Goal: Task Accomplishment & Management: Manage account settings

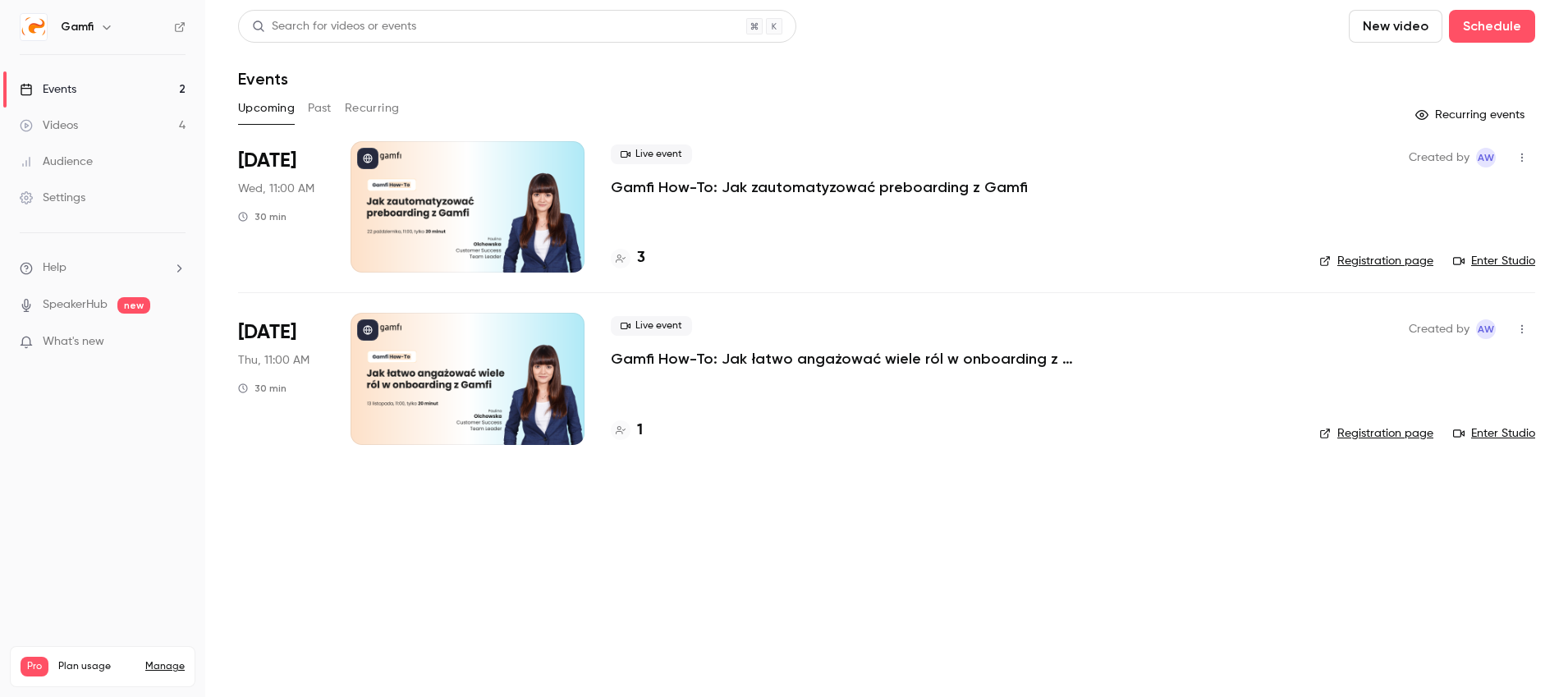
click at [95, 117] on link "Videos 4" at bounding box center [102, 126] width 206 height 36
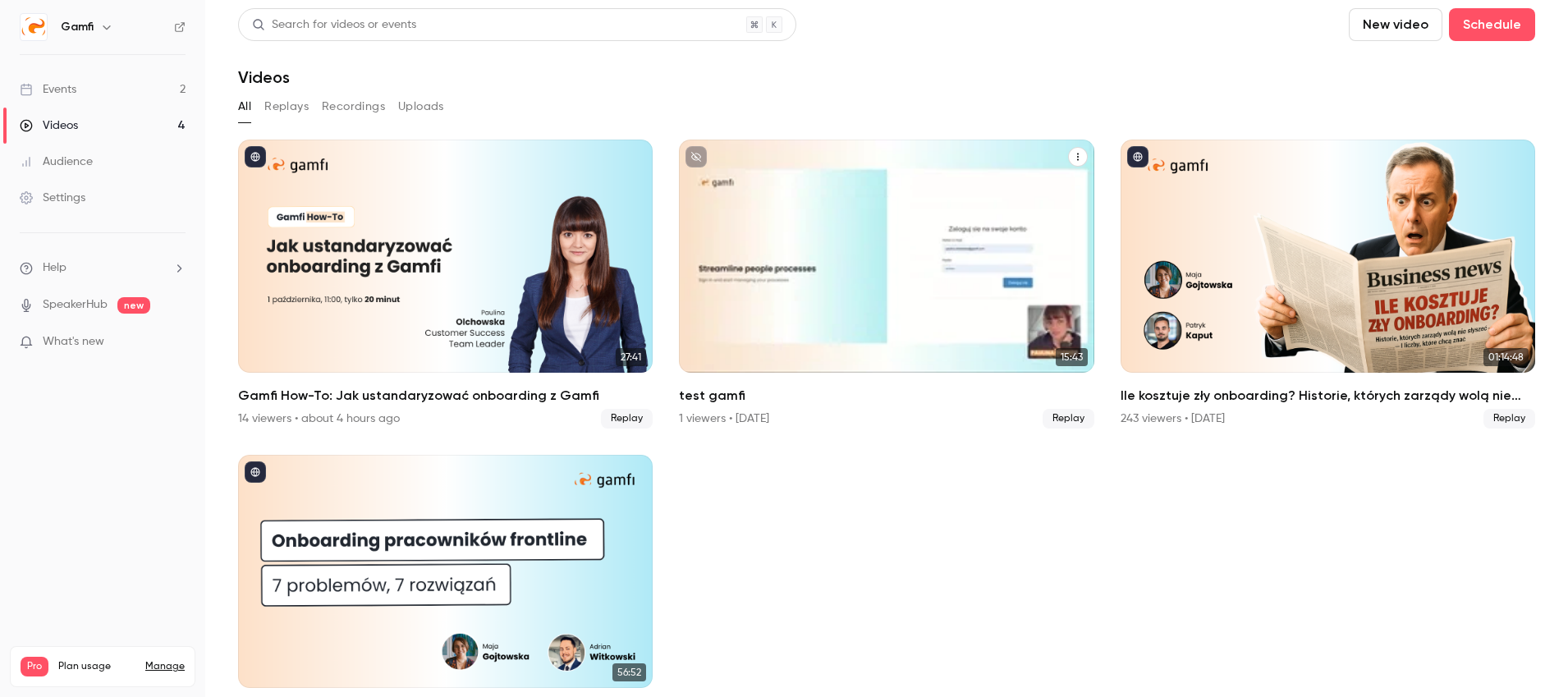
scroll to position [3, 0]
click at [1078, 158] on icon "test gamfi" at bounding box center [1078, 155] width 10 height 10
click at [1050, 278] on div "Delete" at bounding box center [1012, 280] width 128 height 16
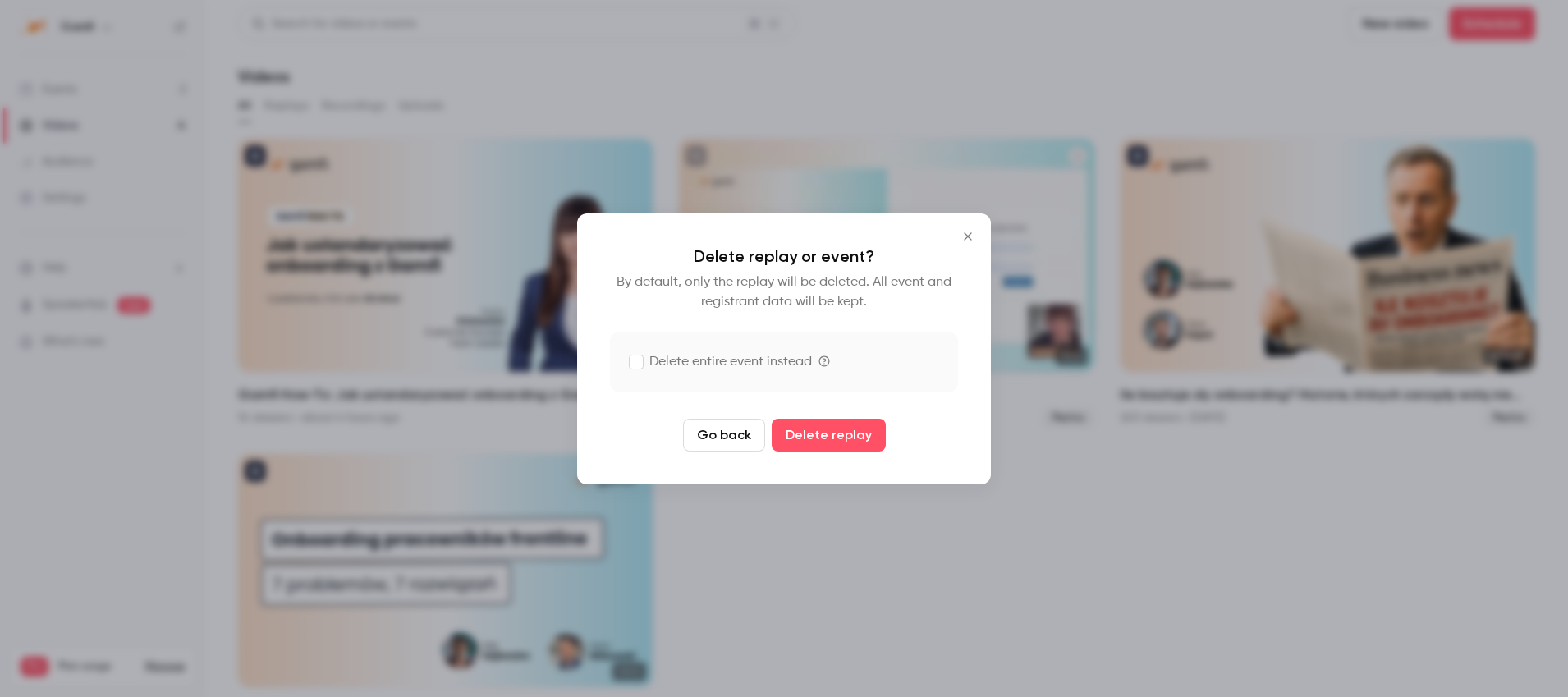
click at [800, 365] on label "Delete entire event instead" at bounding box center [721, 362] width 182 height 20
click at [966, 244] on button "Close" at bounding box center [968, 236] width 33 height 33
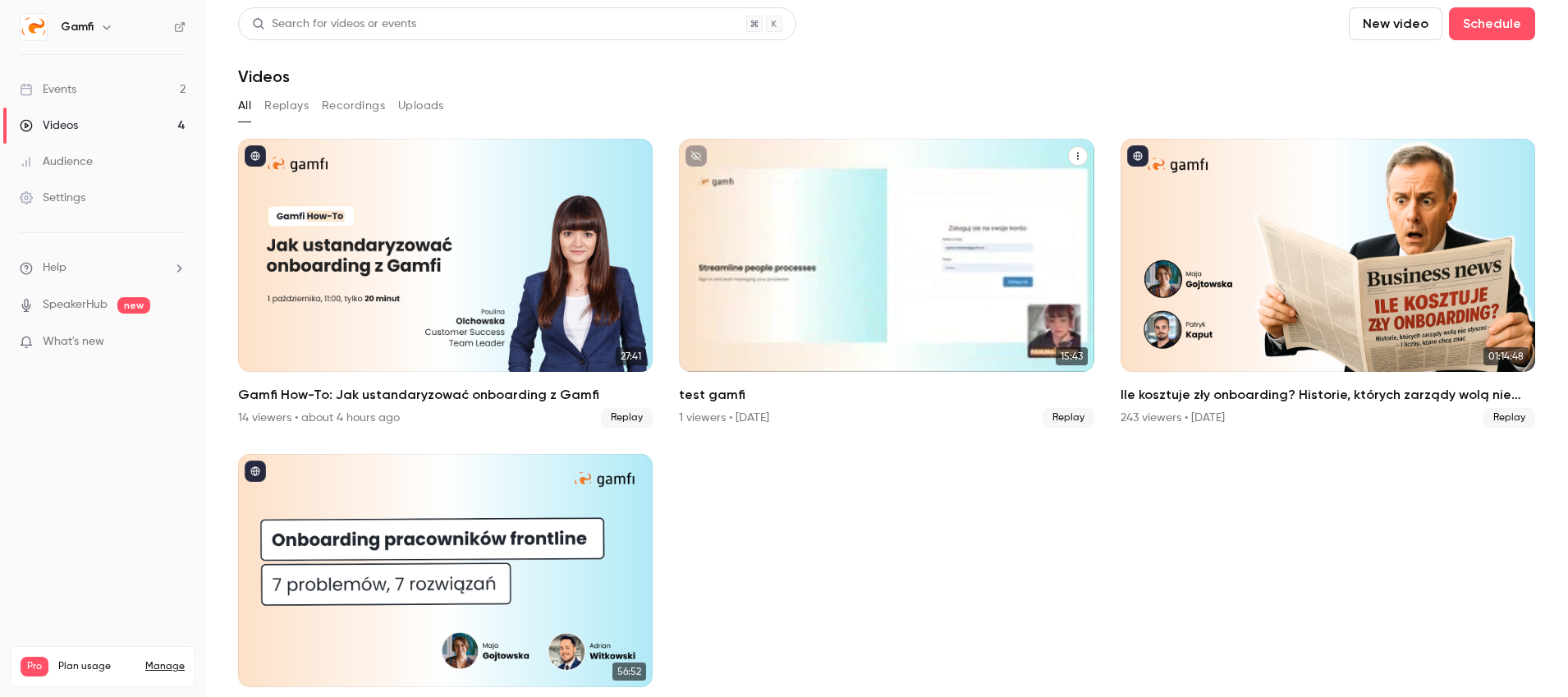
click at [1082, 154] on icon "test gamfi" at bounding box center [1078, 155] width 10 height 10
click at [1012, 272] on div "Delete" at bounding box center [1012, 280] width 128 height 16
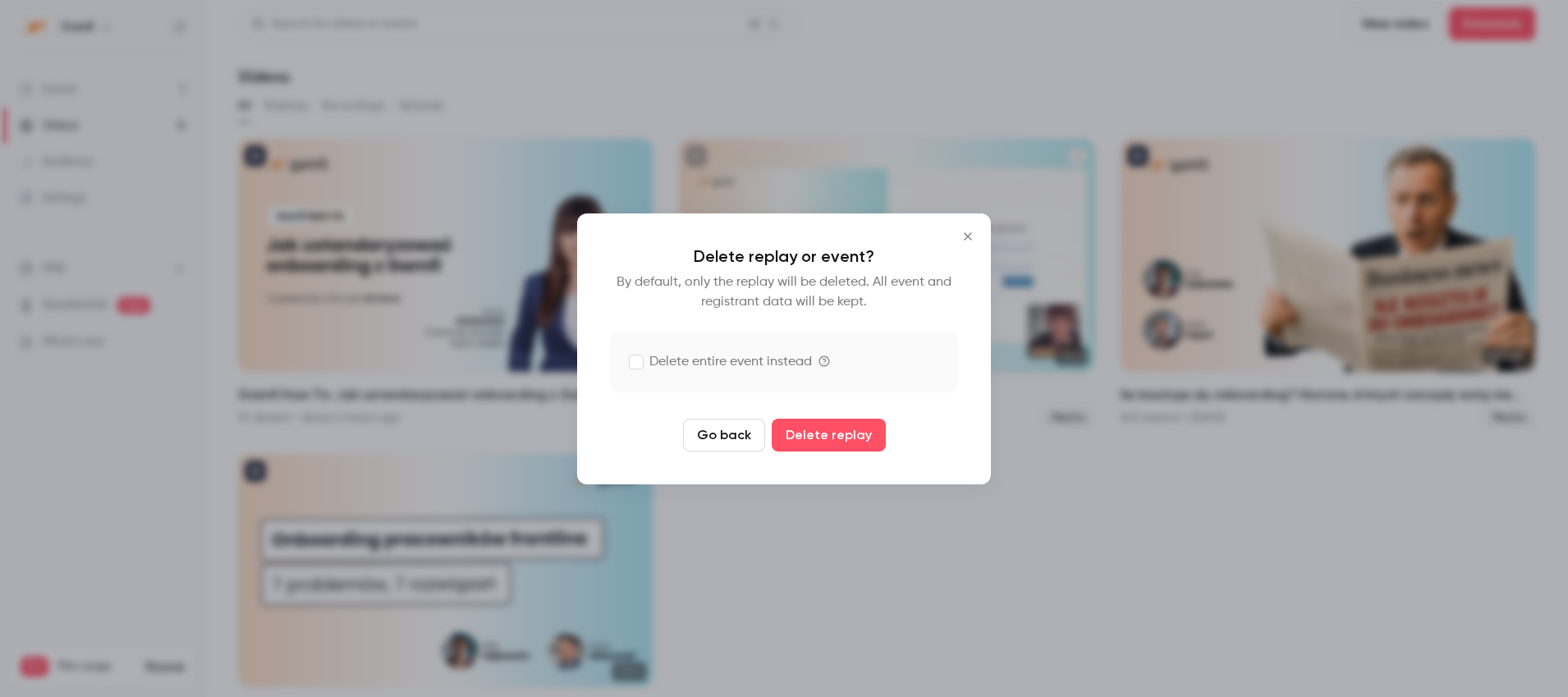
drag, startPoint x: 784, startPoint y: 371, endPoint x: 805, endPoint y: 424, distance: 57.0
click at [784, 371] on label "Delete entire event instead" at bounding box center [784, 362] width 348 height 61
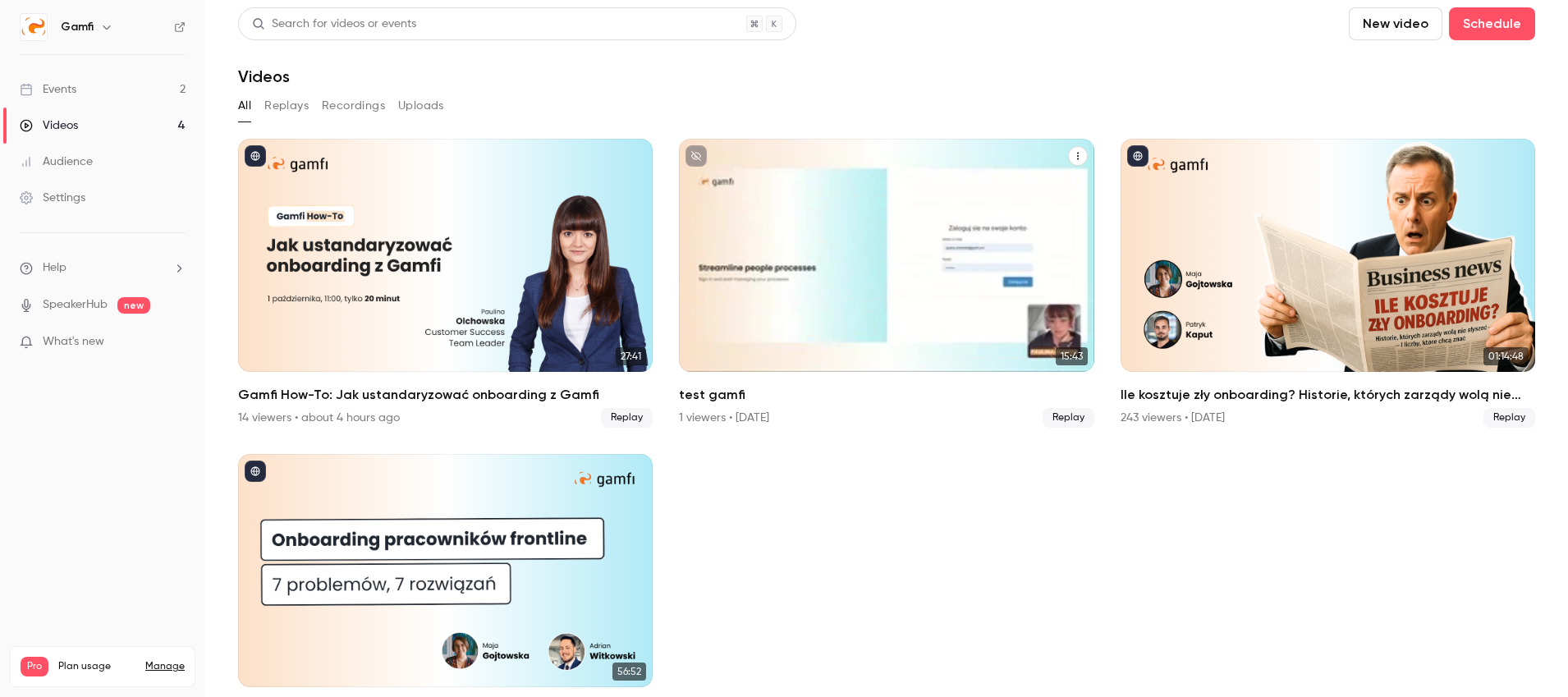
click at [1077, 152] on icon "test gamfi" at bounding box center [1078, 156] width 2 height 7
click at [997, 280] on div "Delete" at bounding box center [1012, 280] width 128 height 16
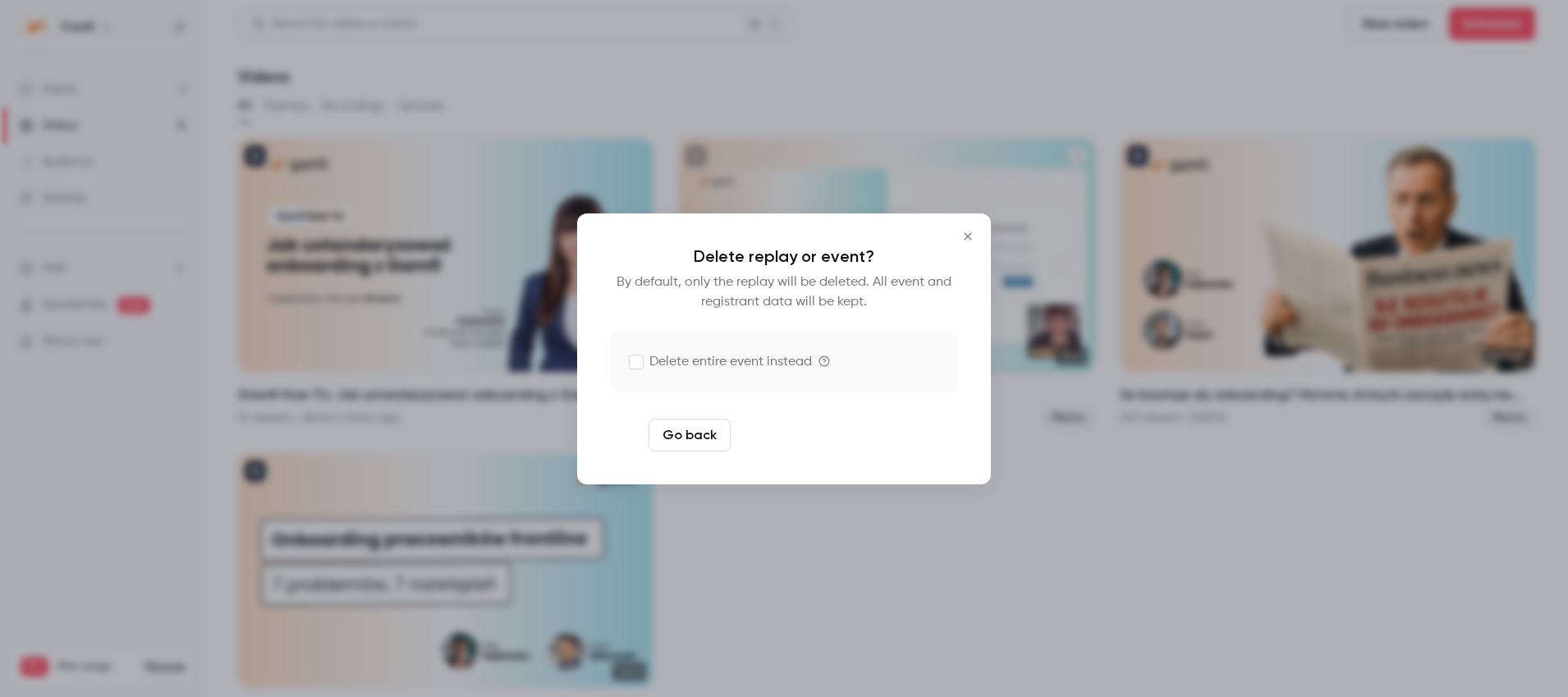
drag, startPoint x: 815, startPoint y: 432, endPoint x: 879, endPoint y: 435, distance: 64.1
click at [816, 432] on button "Delete replay and event" at bounding box center [828, 435] width 182 height 33
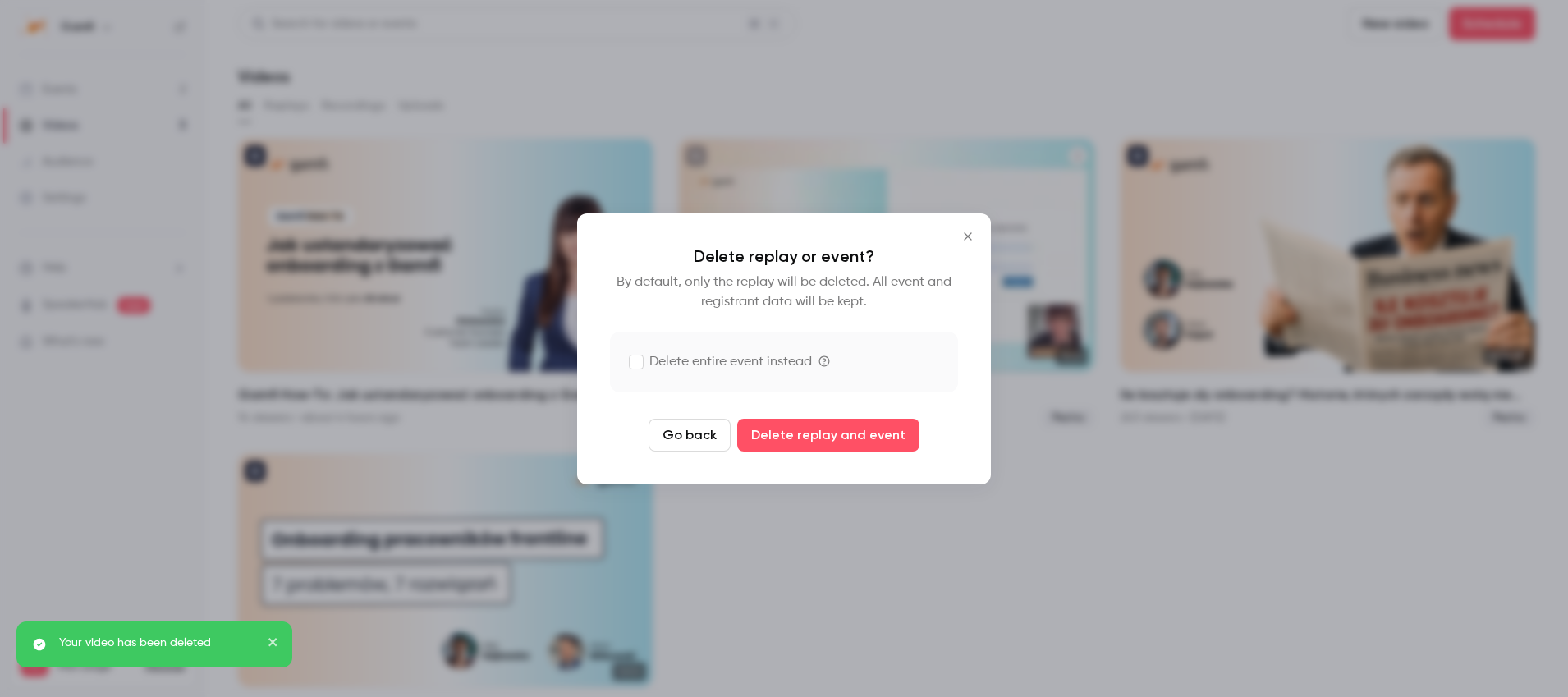
scroll to position [0, 0]
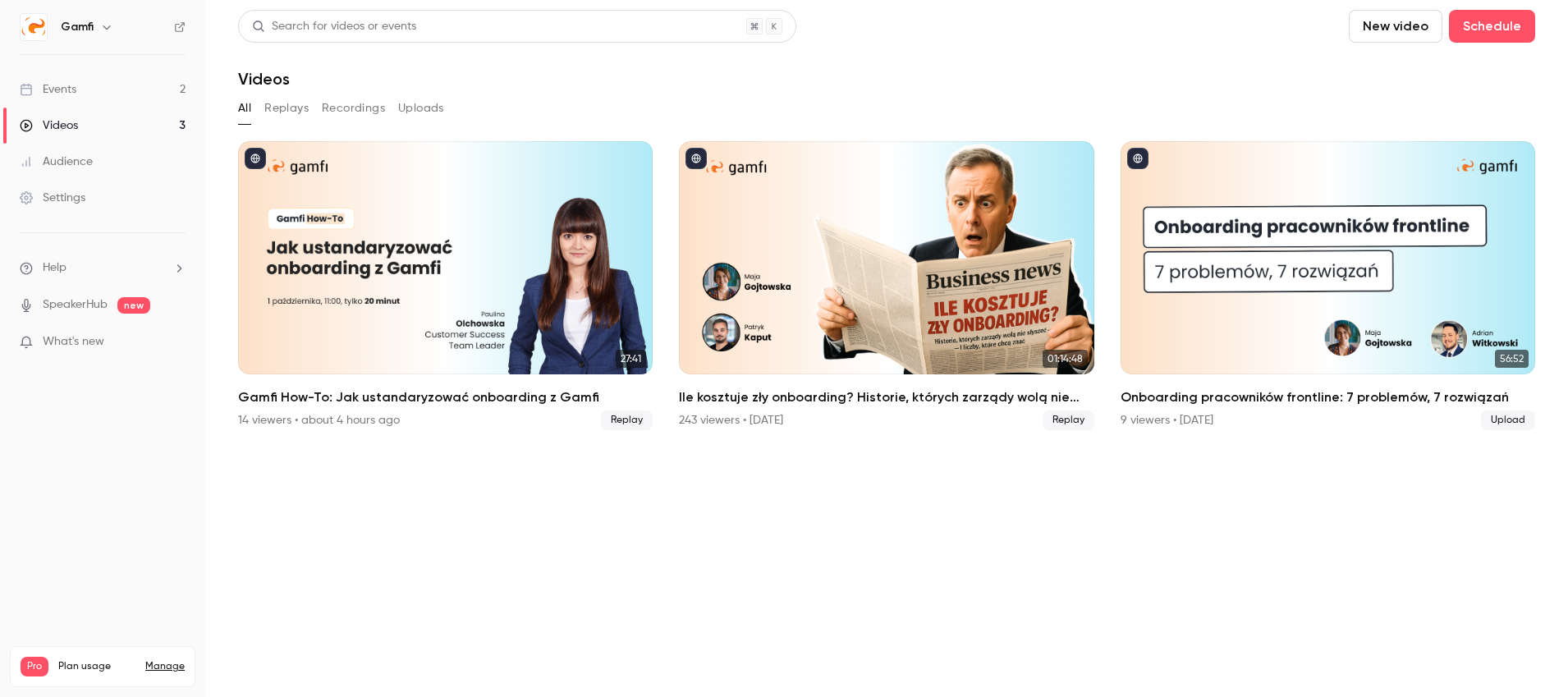
click at [100, 84] on link "Events 2" at bounding box center [102, 90] width 206 height 36
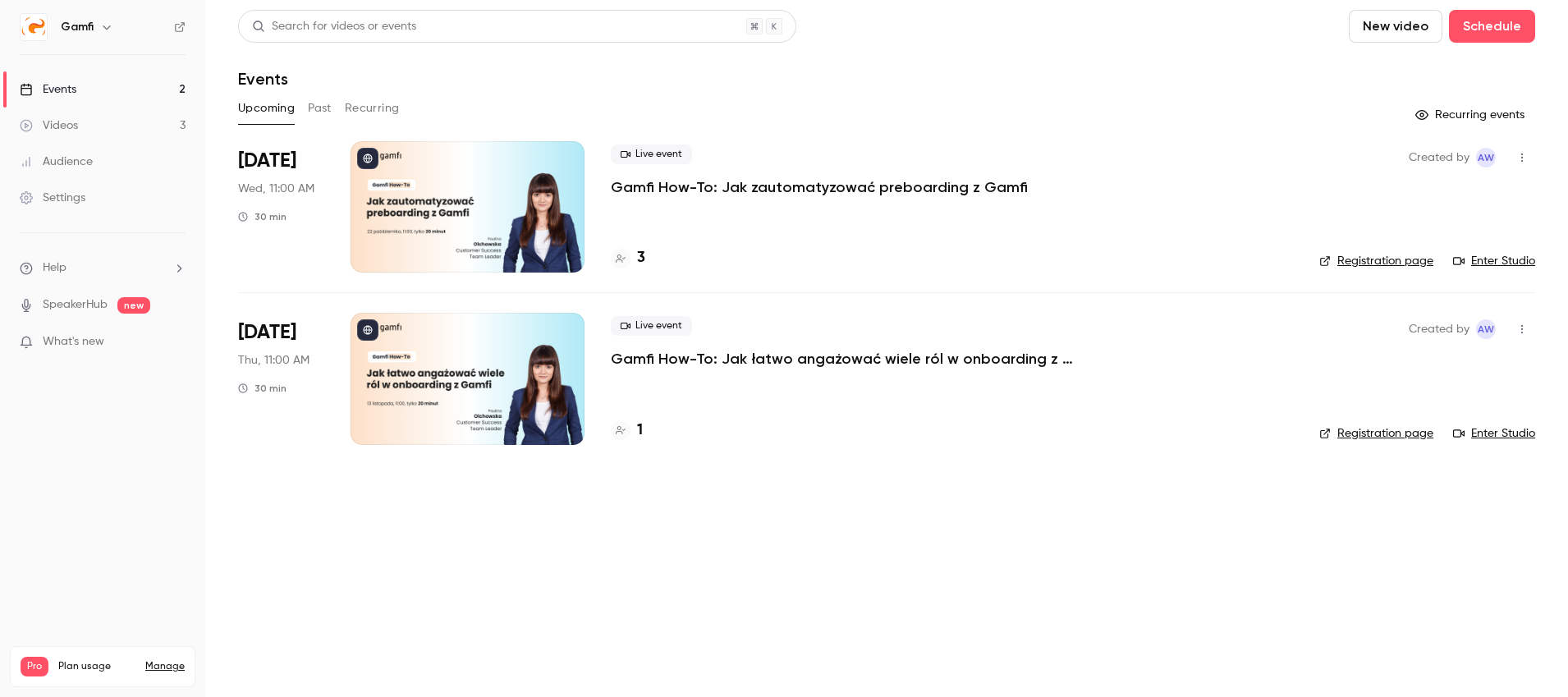
click at [62, 89] on div "Events" at bounding box center [48, 90] width 57 height 16
click at [332, 109] on div "Upcoming Past Recurring" at bounding box center [886, 108] width 1297 height 26
drag, startPoint x: 321, startPoint y: 110, endPoint x: 604, endPoint y: 134, distance: 284.0
click at [324, 110] on button "Past" at bounding box center [320, 108] width 24 height 26
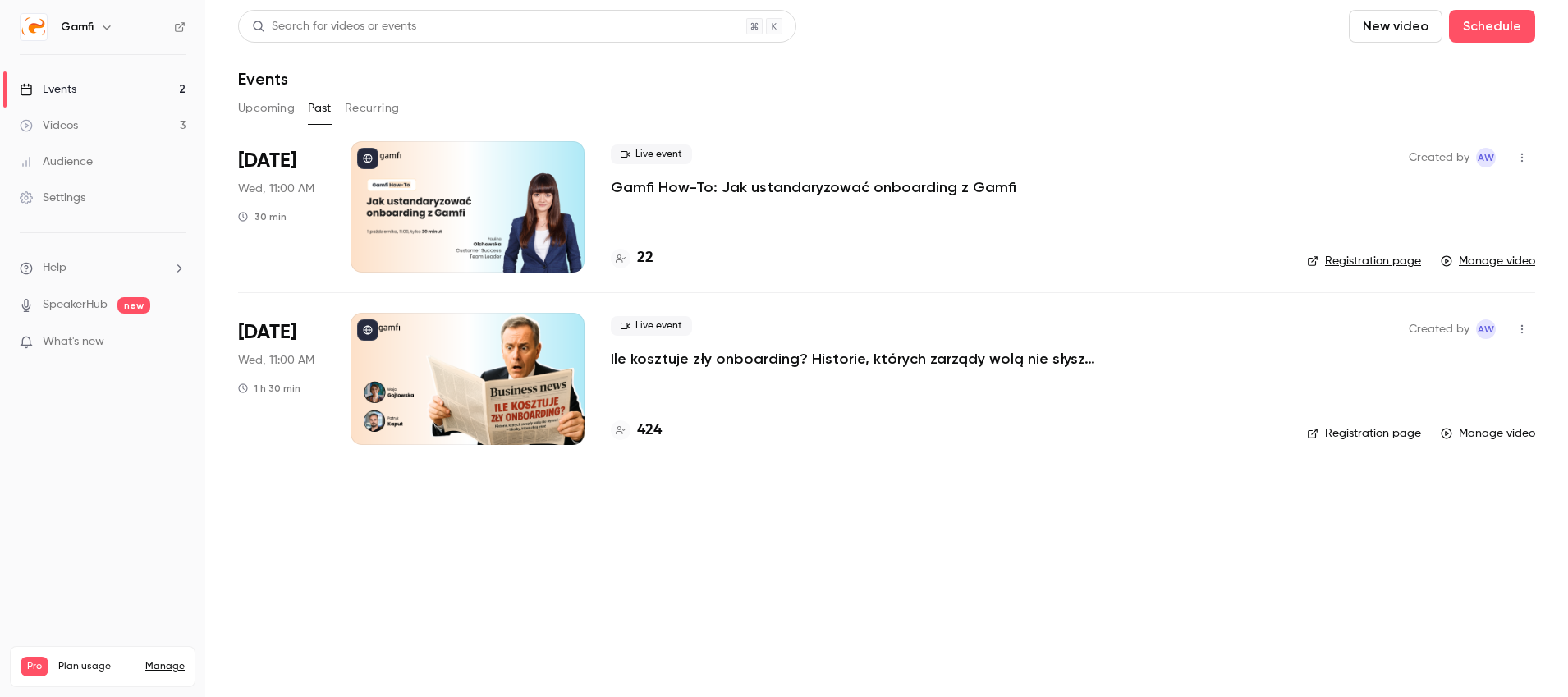
click at [801, 183] on p "Gamfi How-To: Jak ustandaryzować onboarding z Gamfi" at bounding box center [814, 187] width 406 height 20
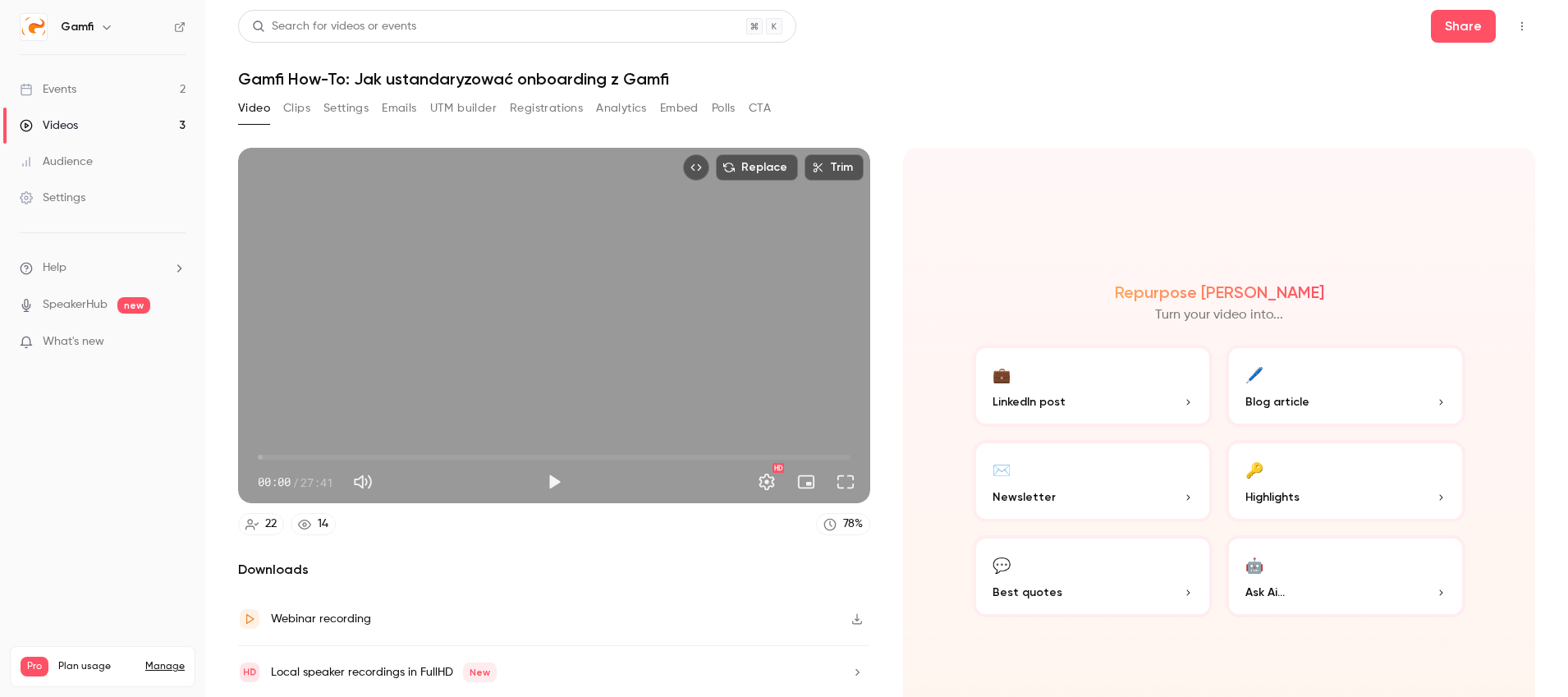
click at [552, 110] on button "Registrations" at bounding box center [546, 108] width 73 height 26
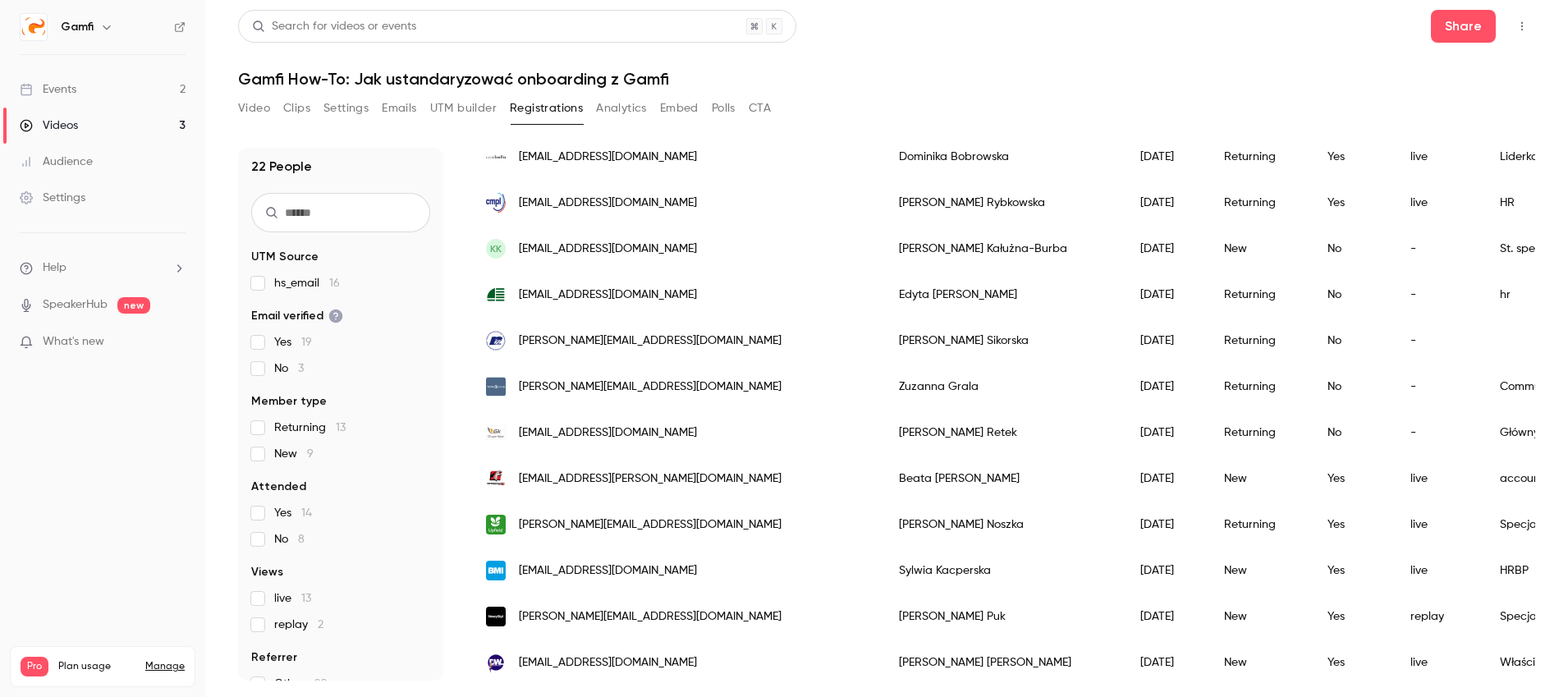
scroll to position [635, 0]
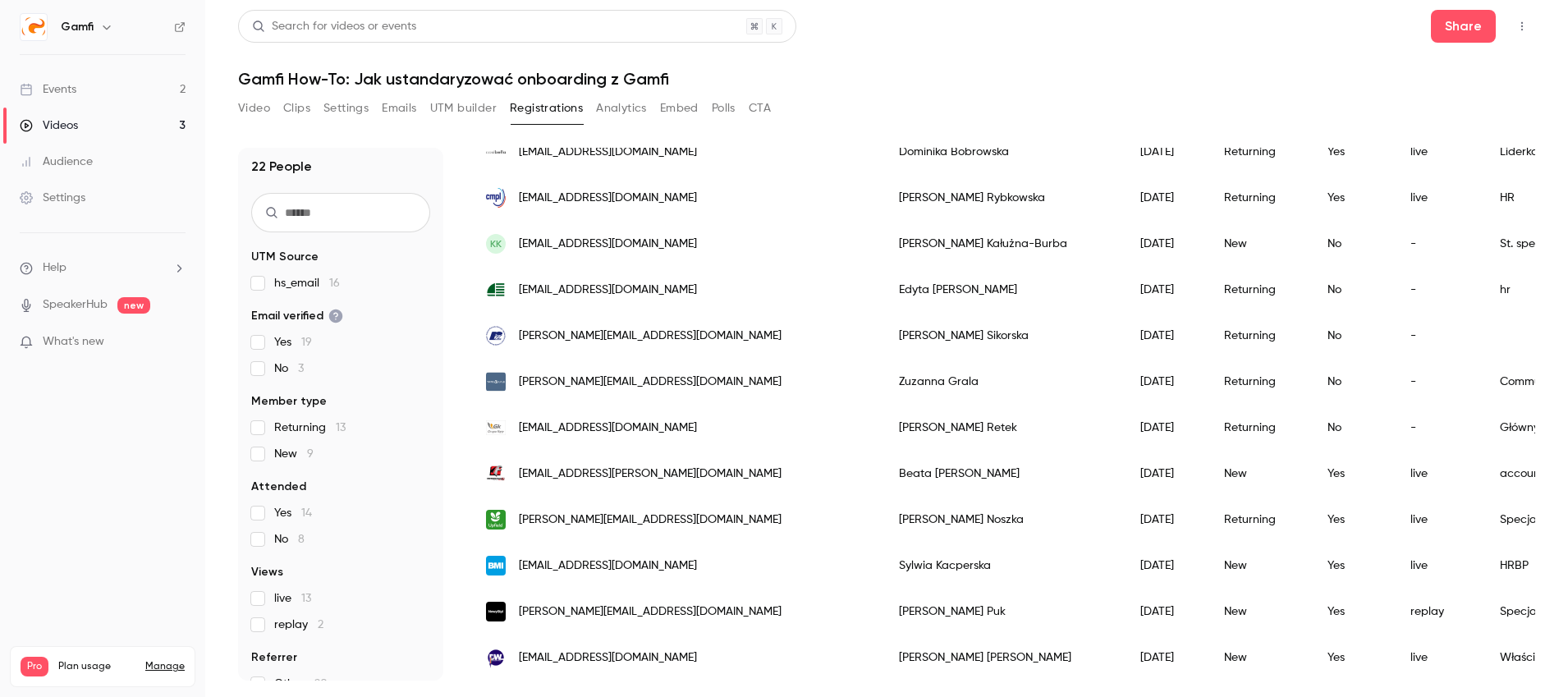
click at [401, 114] on button "Emails" at bounding box center [399, 108] width 34 height 26
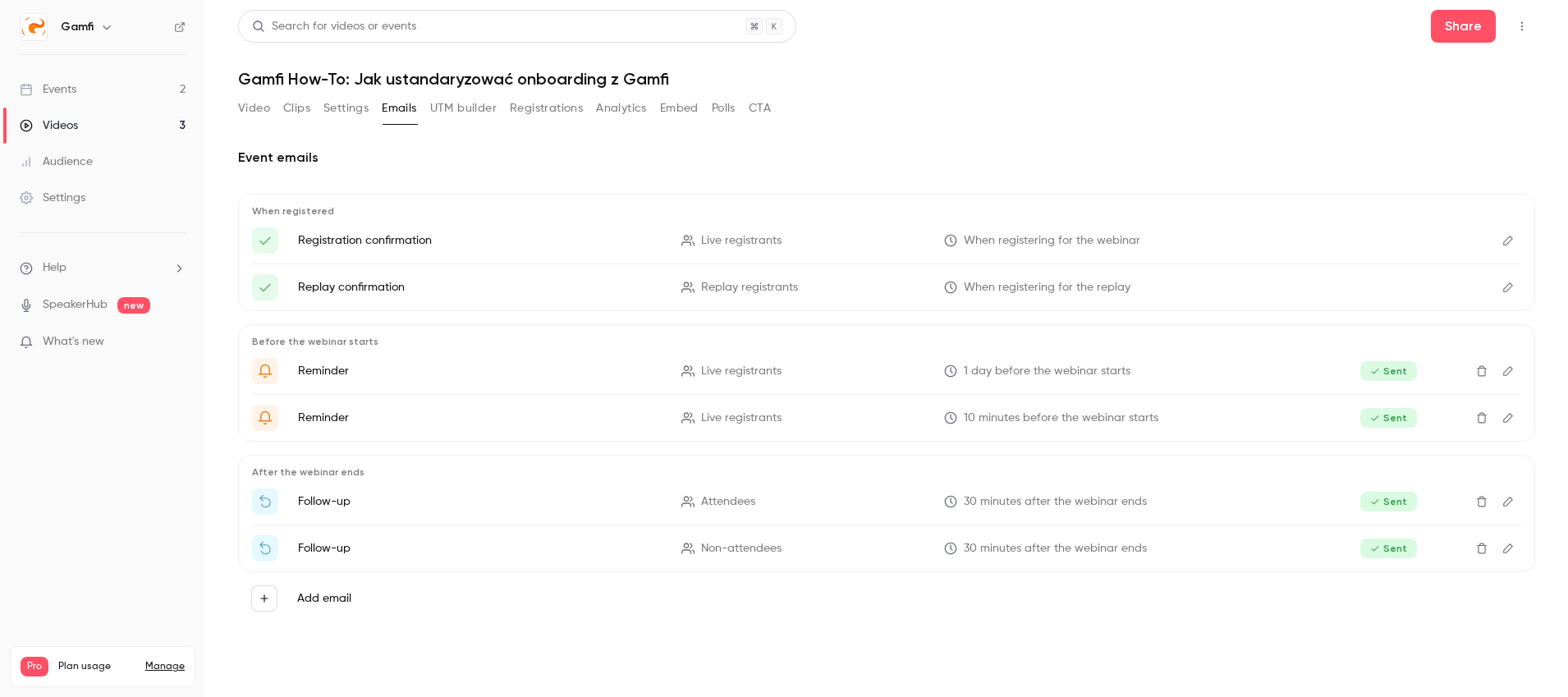
click at [337, 109] on button "Settings" at bounding box center [346, 108] width 45 height 26
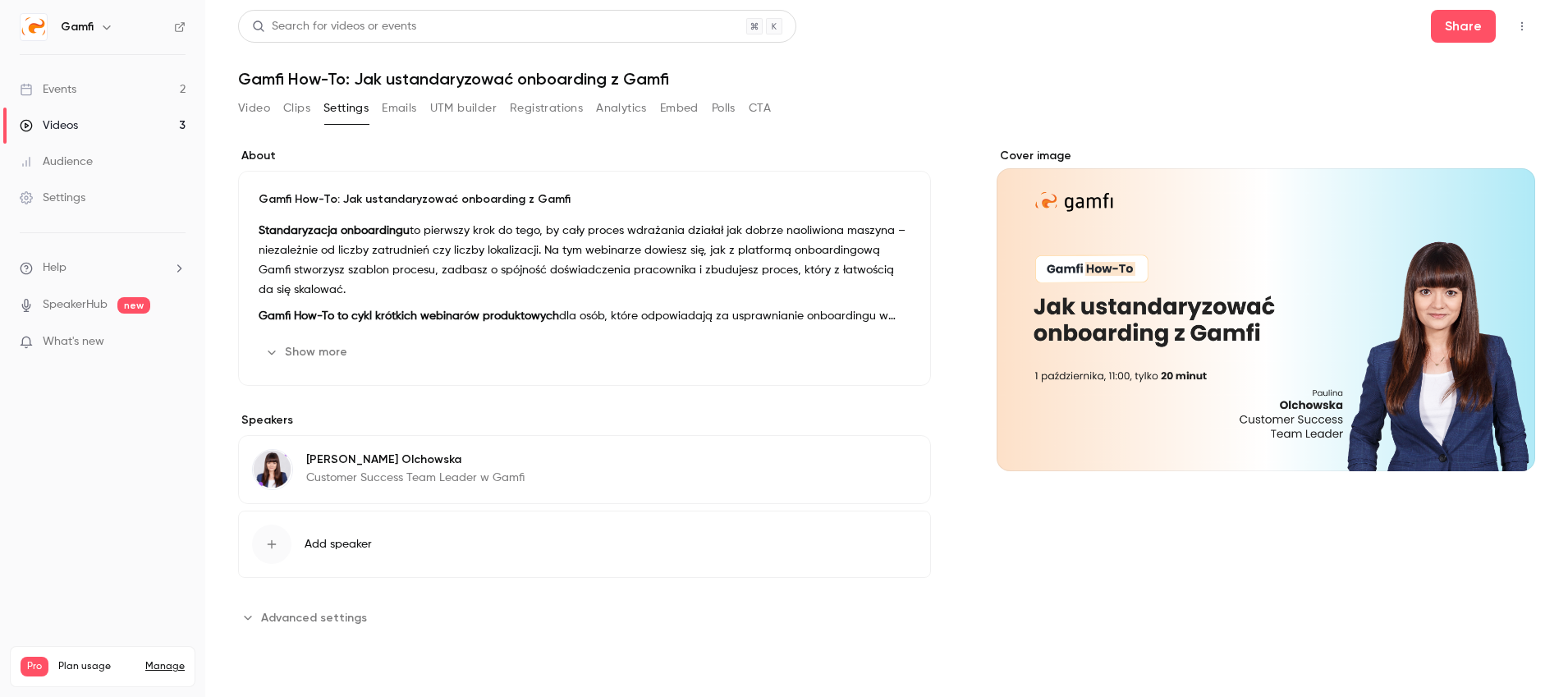
click at [302, 110] on button "Clips" at bounding box center [297, 108] width 27 height 26
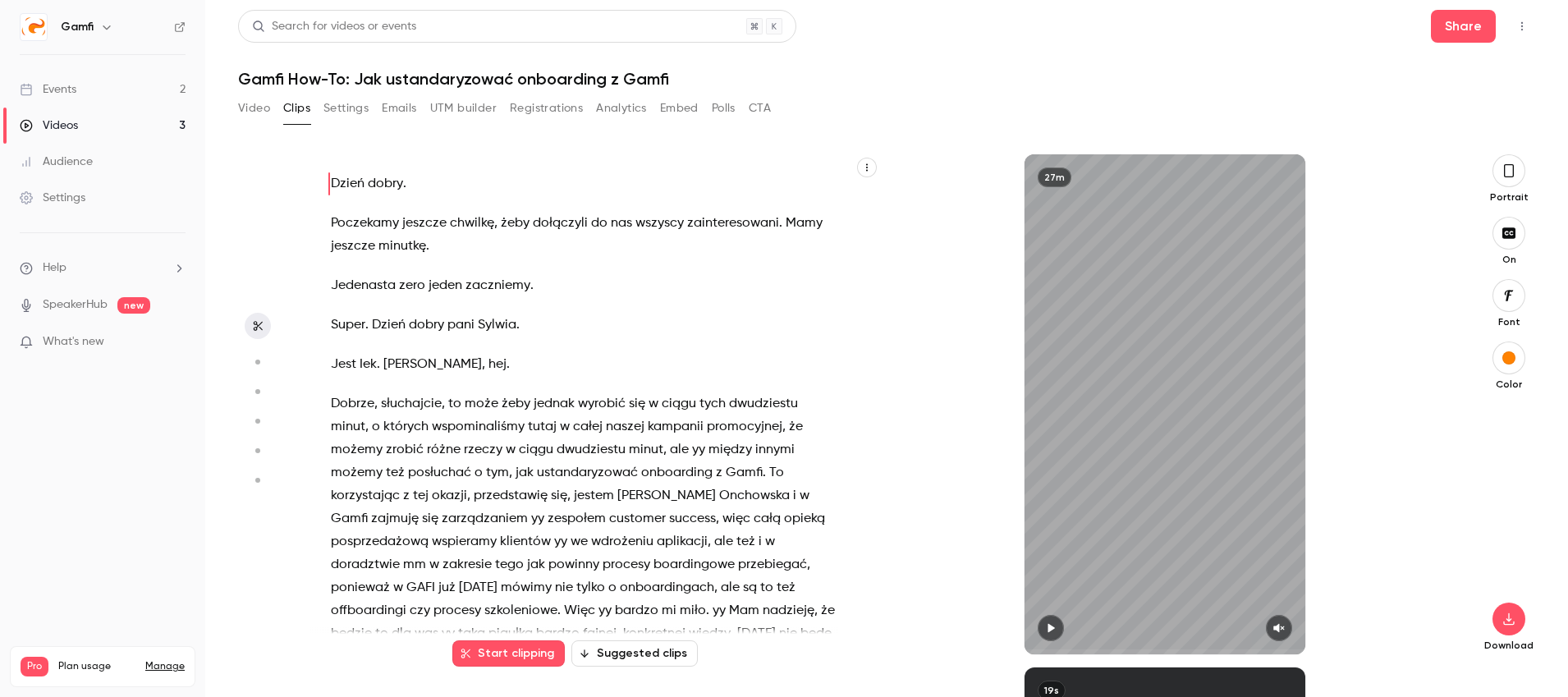
click at [542, 107] on button "Registrations" at bounding box center [546, 108] width 73 height 26
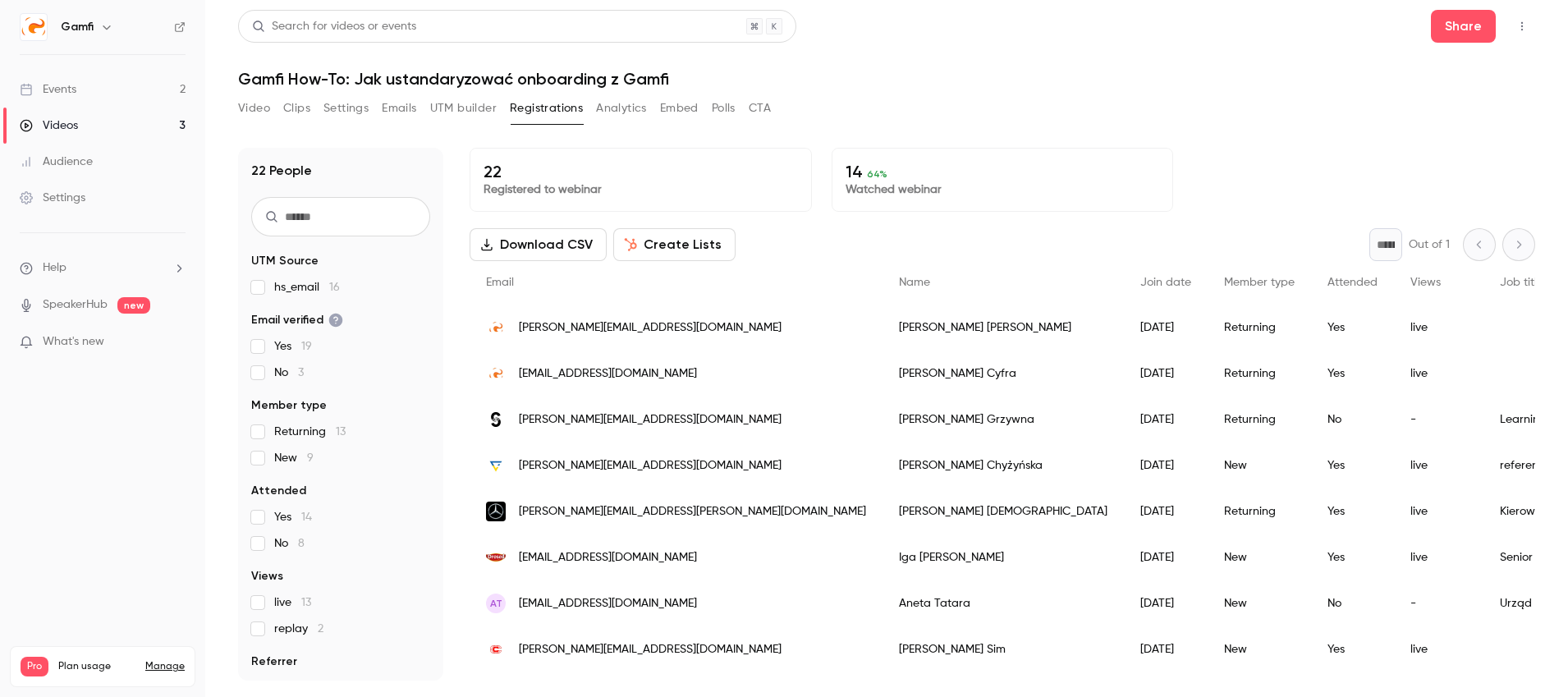
click at [630, 109] on button "Analytics" at bounding box center [621, 108] width 51 height 26
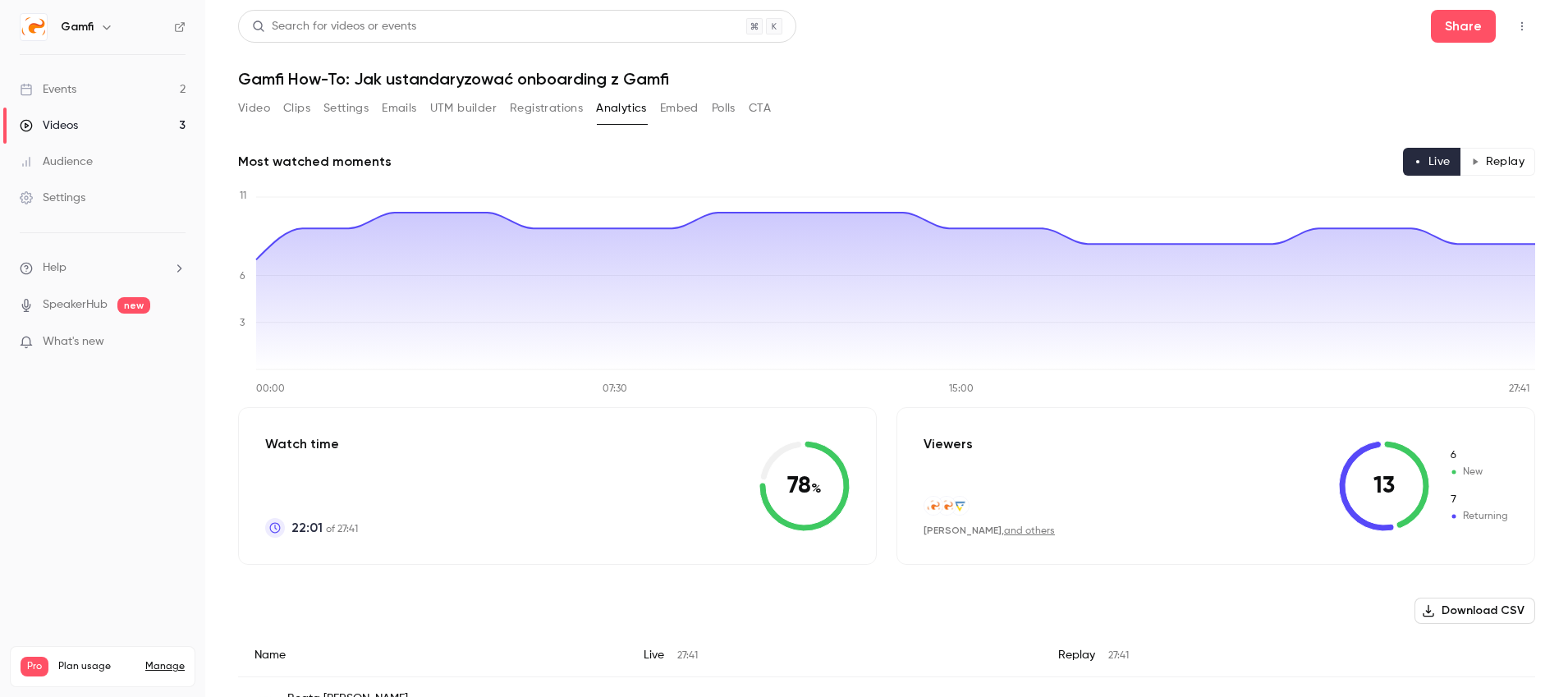
click at [83, 128] on link "Videos 3" at bounding box center [102, 126] width 206 height 36
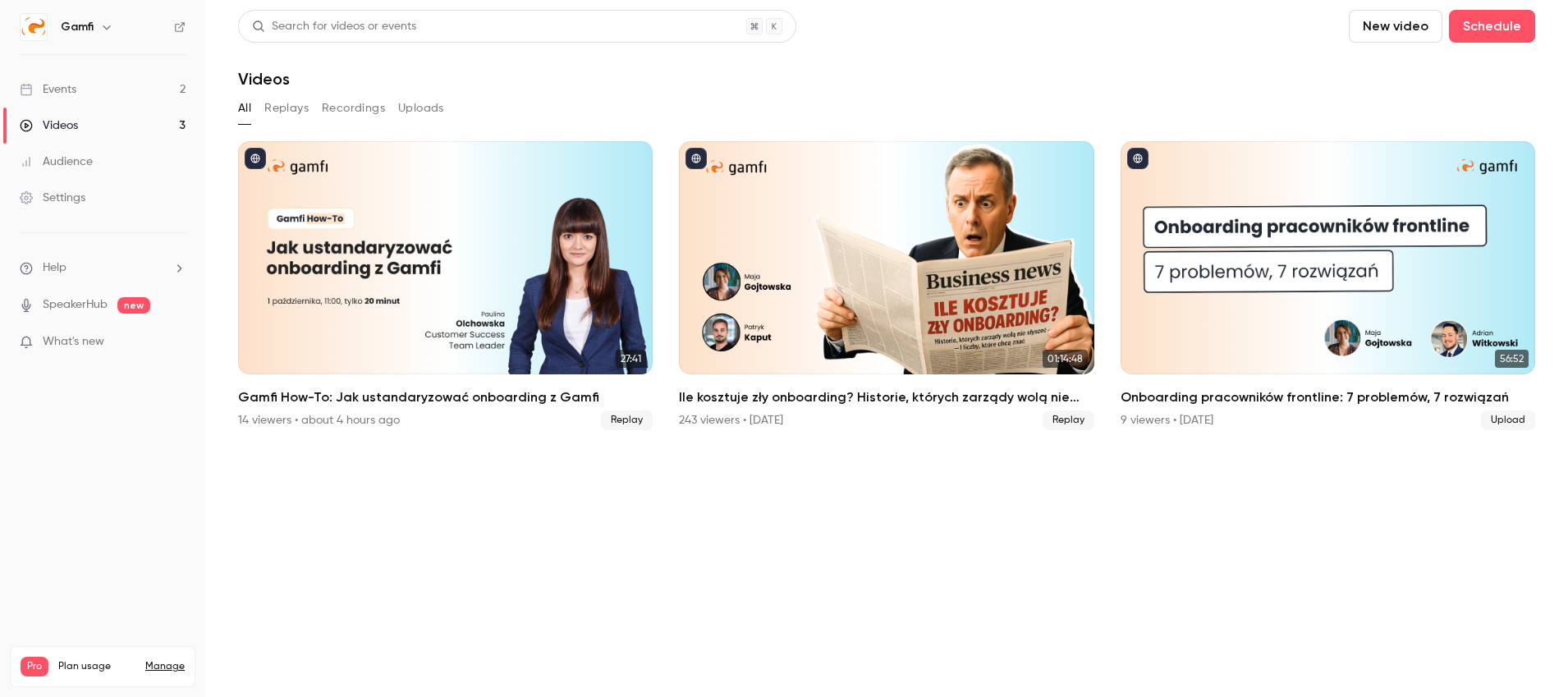
click at [74, 84] on div "Events" at bounding box center [48, 90] width 57 height 16
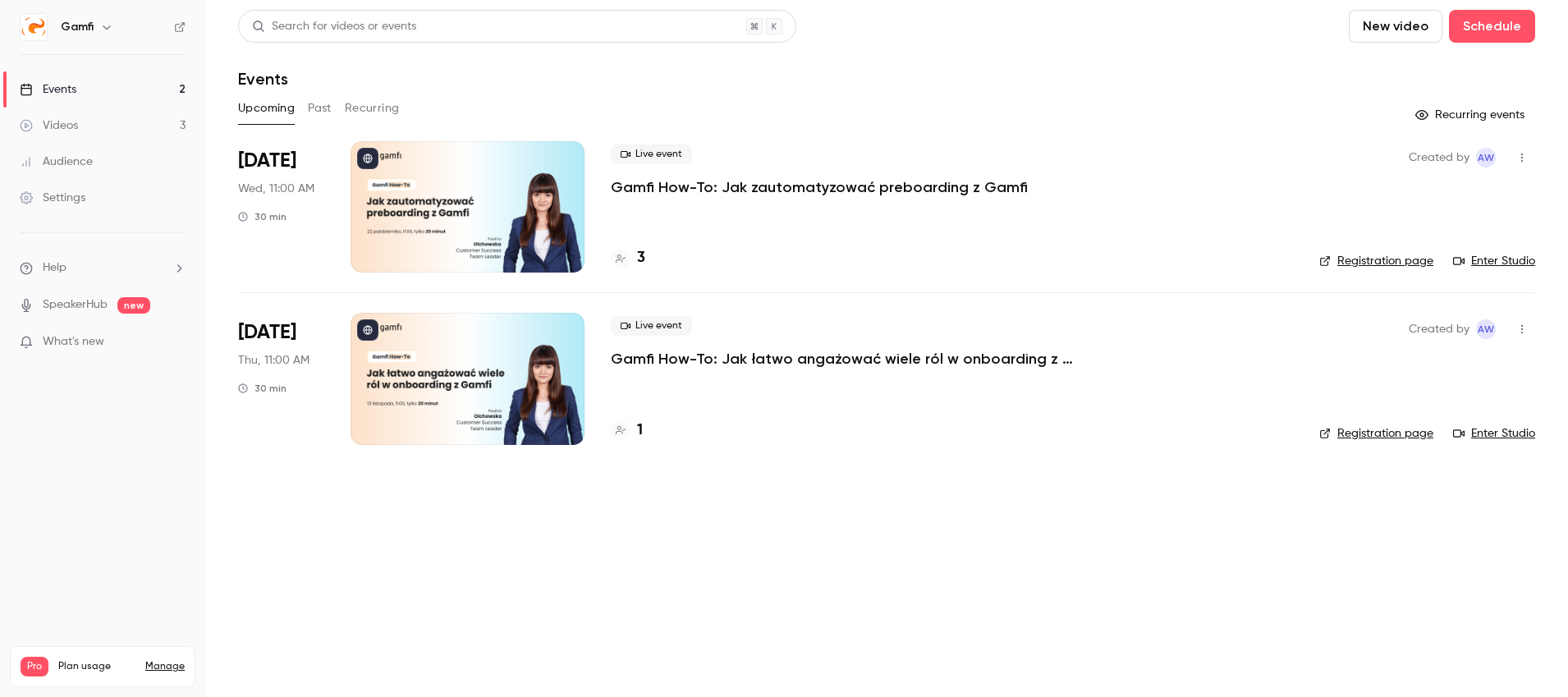
click at [313, 109] on button "Past" at bounding box center [320, 108] width 24 height 26
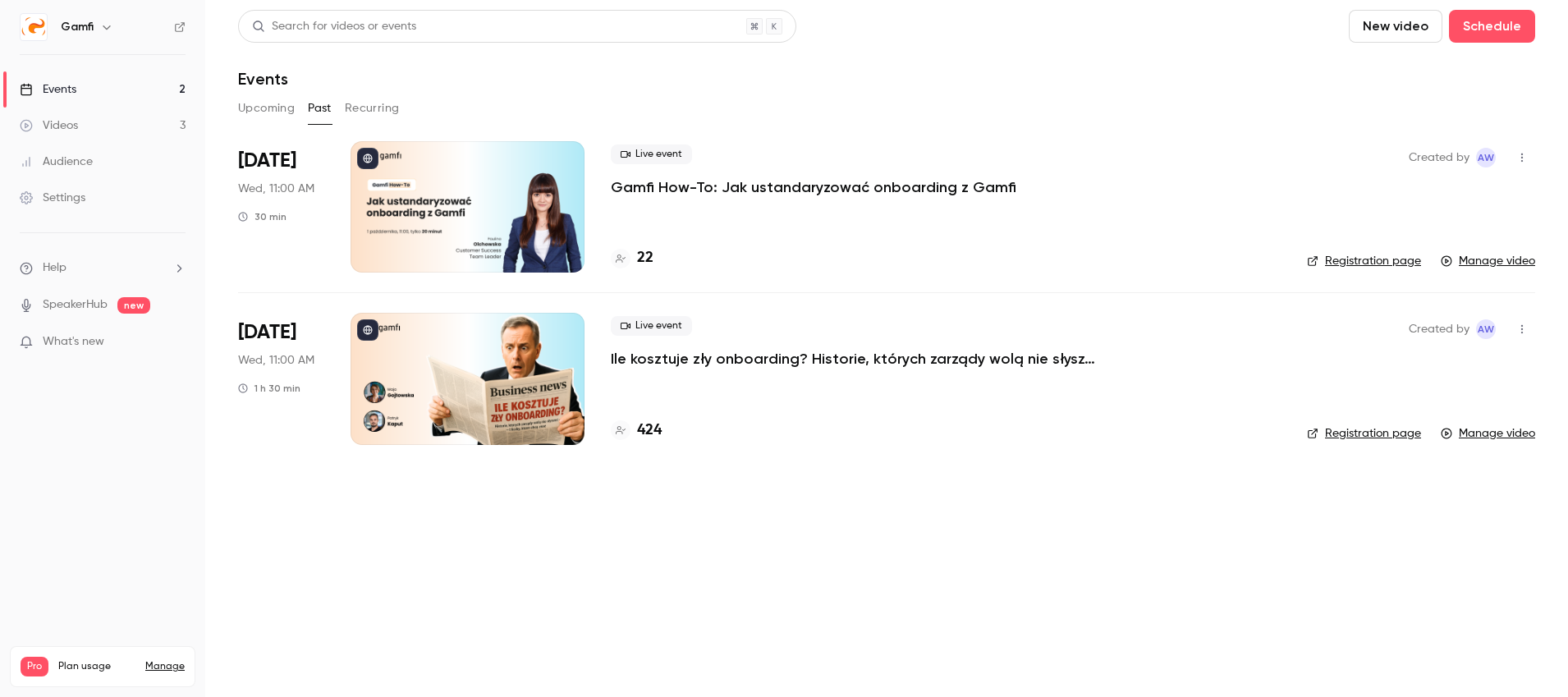
drag, startPoint x: 381, startPoint y: 100, endPoint x: 350, endPoint y: 101, distance: 31.0
click at [381, 100] on button "Recurring" at bounding box center [372, 108] width 55 height 26
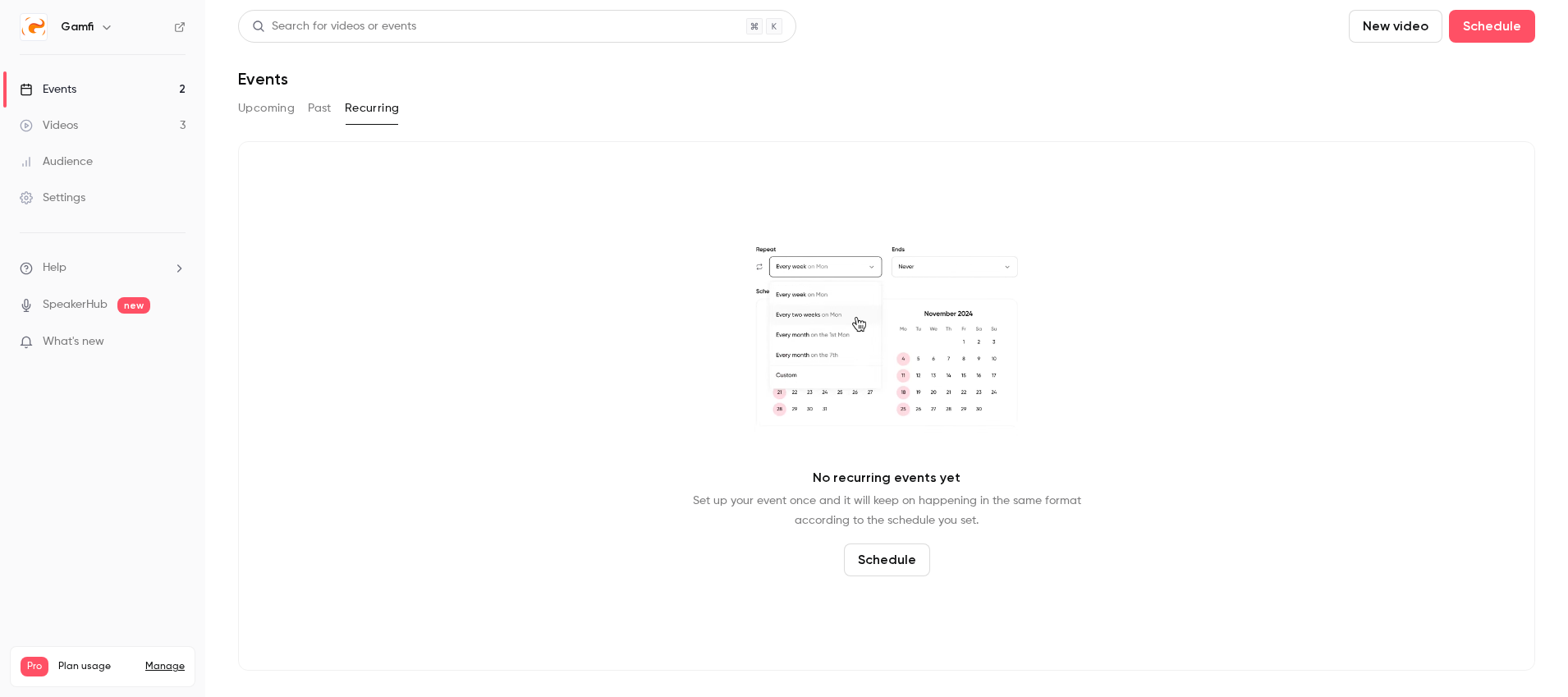
click at [303, 100] on div "Upcoming Past Recurring" at bounding box center [886, 108] width 1297 height 26
drag, startPoint x: 315, startPoint y: 102, endPoint x: 355, endPoint y: 105, distance: 40.1
click at [316, 102] on button "Past" at bounding box center [320, 108] width 24 height 26
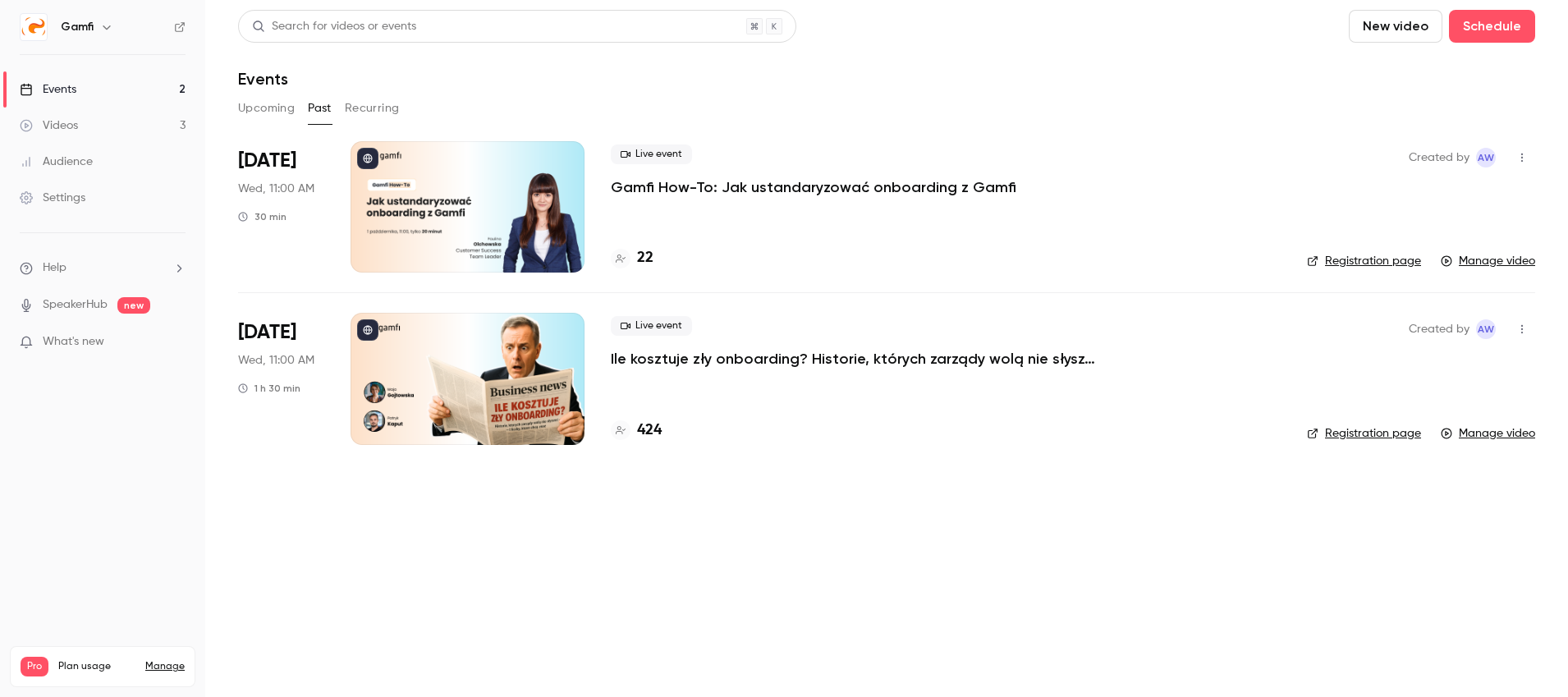
click at [834, 186] on p "Gamfi How-To: Jak ustandaryzować onboarding z Gamfi" at bounding box center [814, 187] width 406 height 20
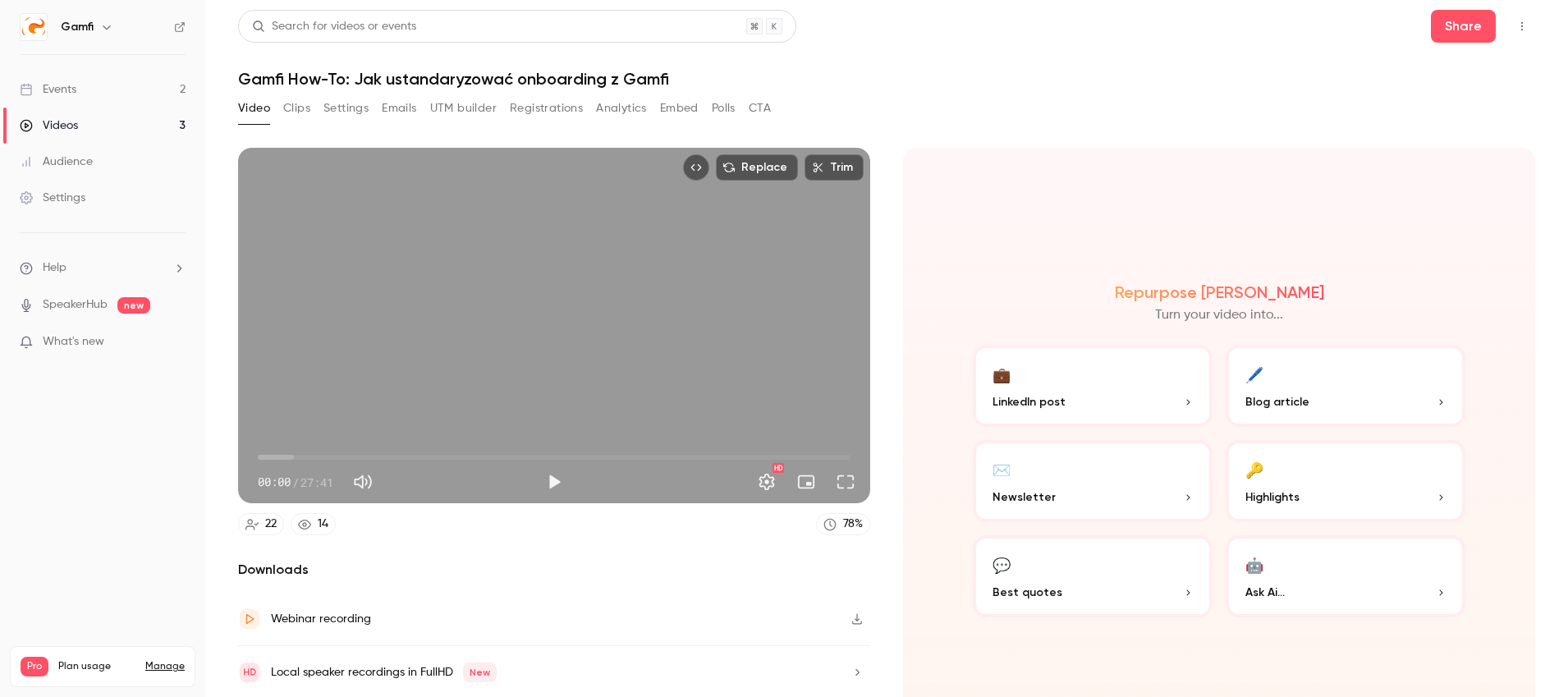
click at [96, 197] on link "Settings" at bounding box center [102, 197] width 206 height 36
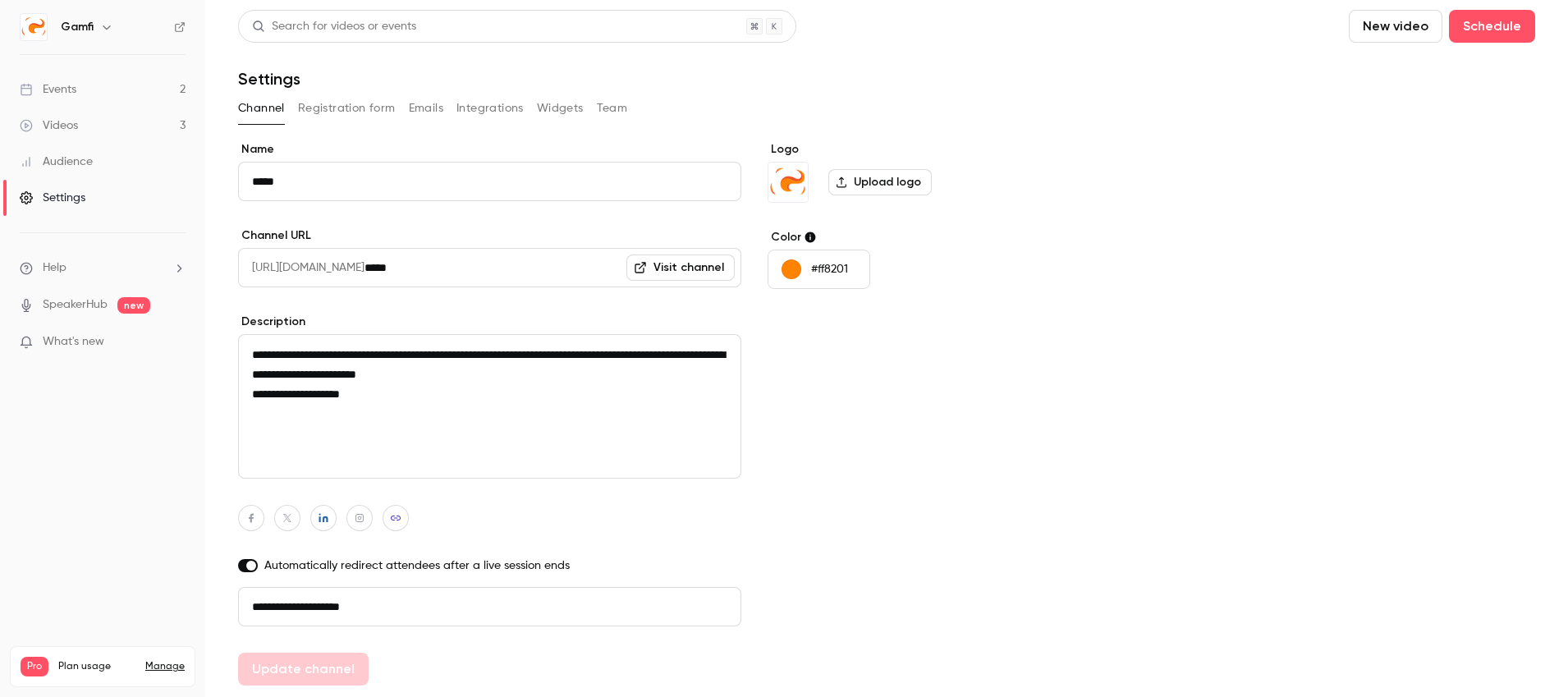
click at [338, 107] on button "Registration form" at bounding box center [346, 108] width 98 height 26
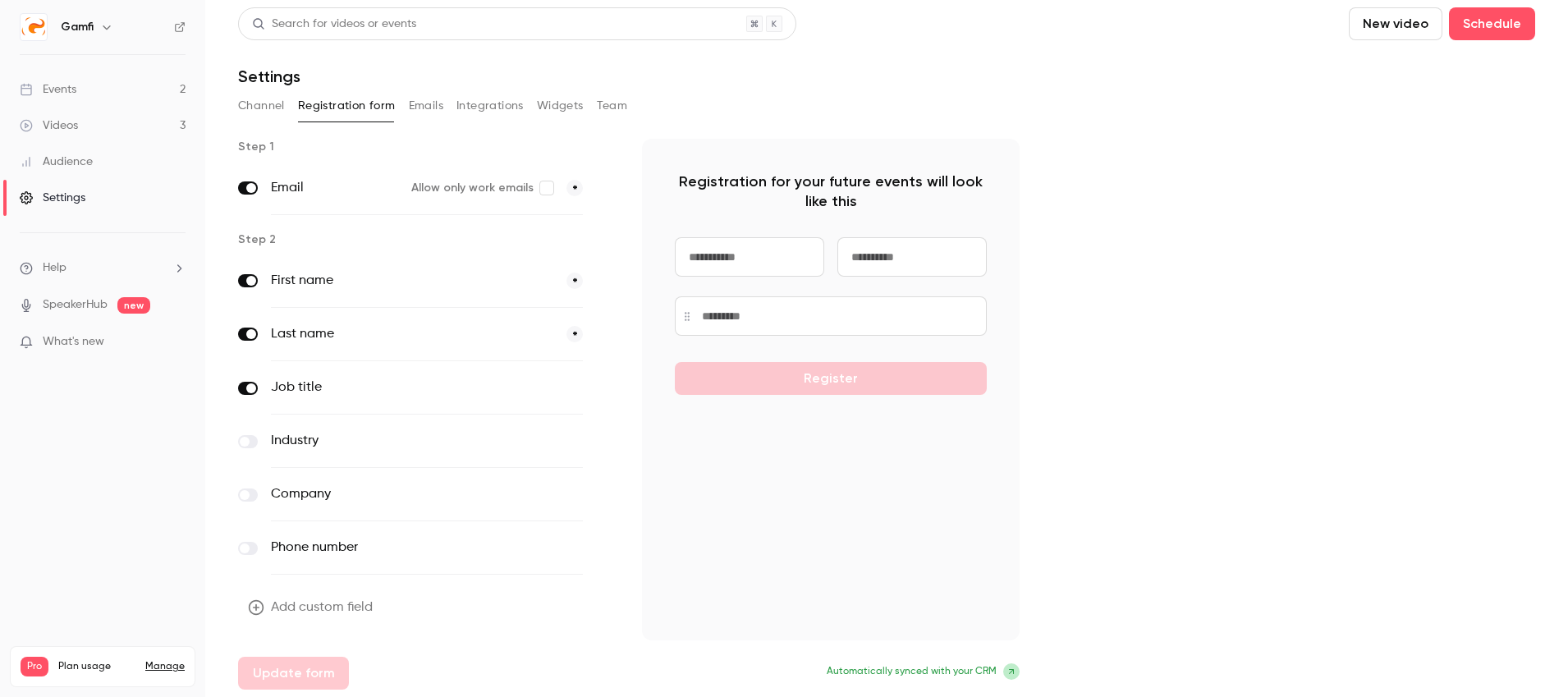
scroll to position [1, 0]
click at [423, 111] on button "Emails" at bounding box center [426, 107] width 34 height 26
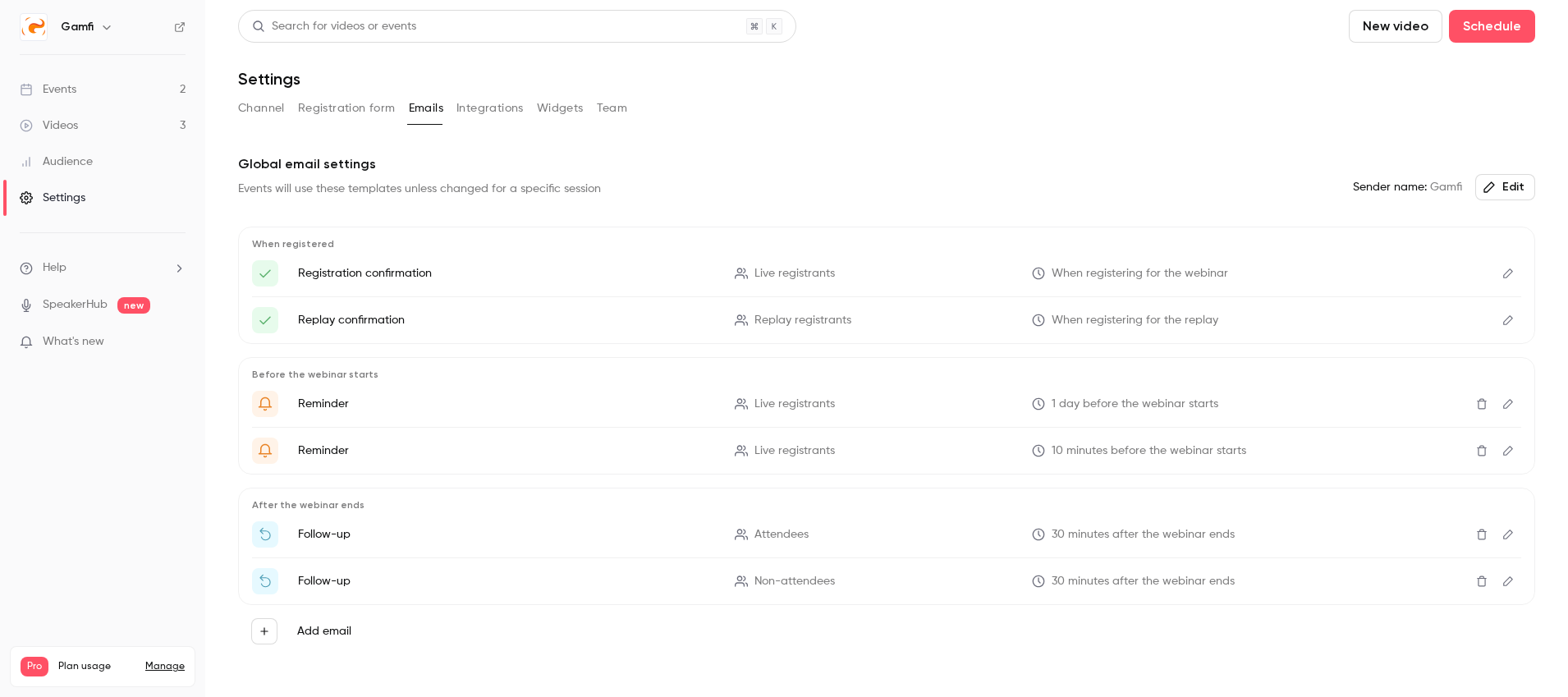
click at [111, 111] on link "Videos 3" at bounding box center [102, 126] width 206 height 36
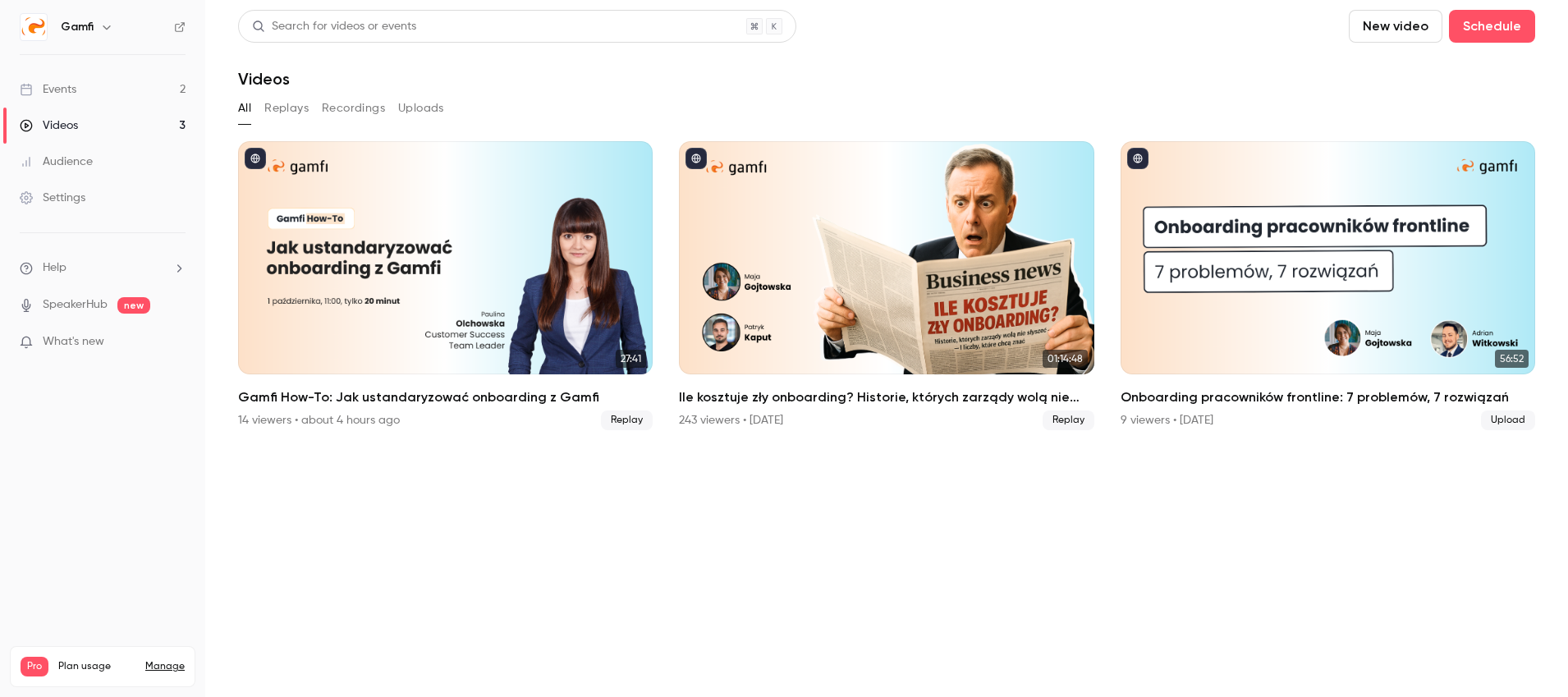
click at [82, 83] on link "Events 2" at bounding box center [102, 90] width 206 height 36
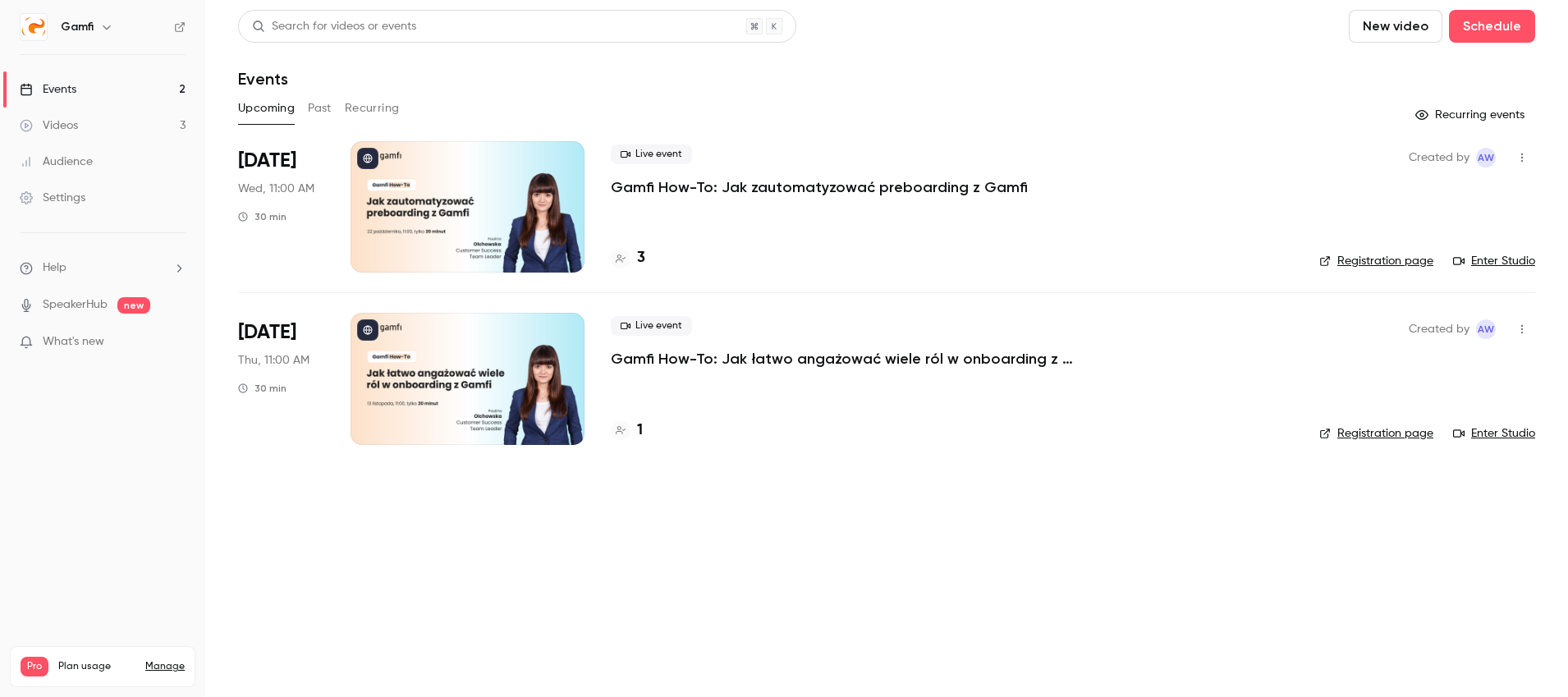
drag, startPoint x: 333, startPoint y: 104, endPoint x: 386, endPoint y: 106, distance: 53.0
click at [335, 103] on div "Upcoming Past Recurring" at bounding box center [886, 108] width 1297 height 26
click at [390, 109] on button "Recurring" at bounding box center [372, 108] width 55 height 26
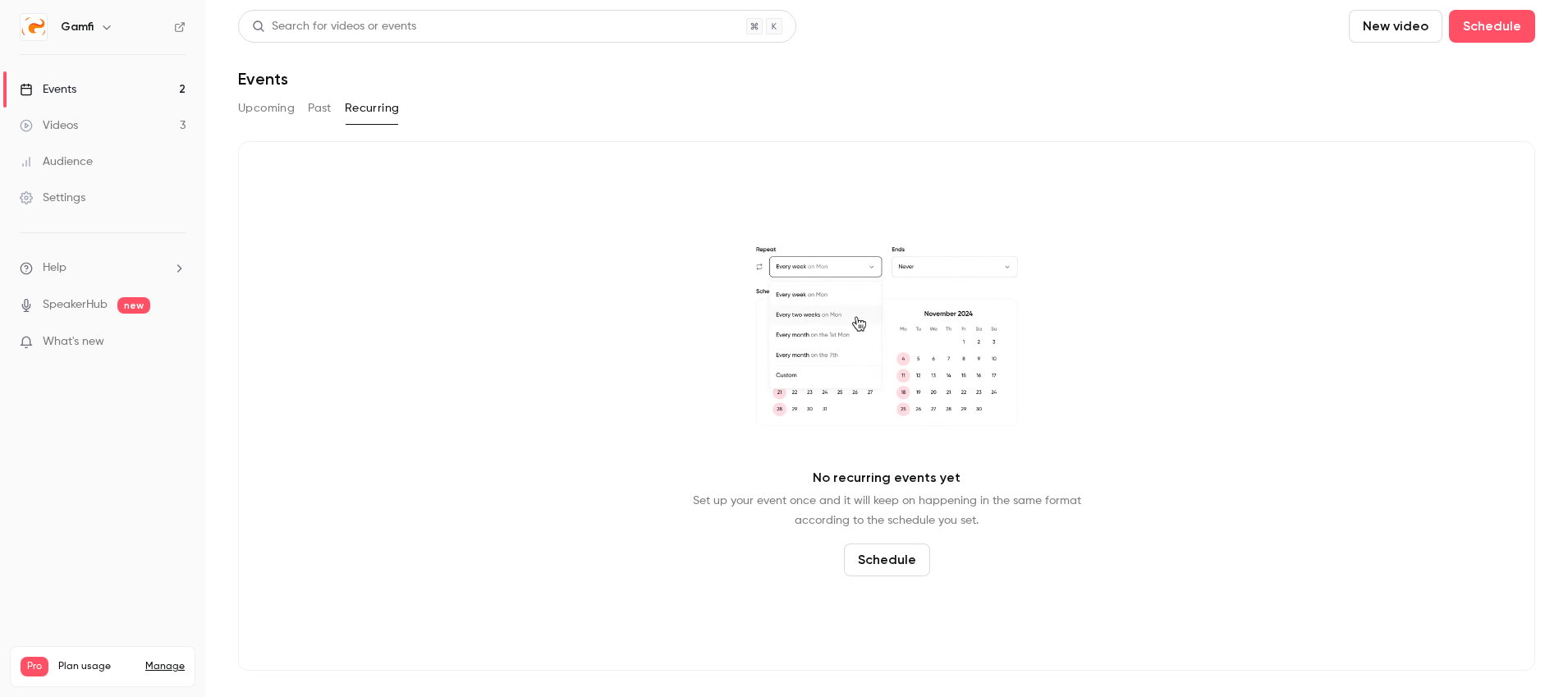
click at [313, 110] on button "Past" at bounding box center [320, 108] width 24 height 26
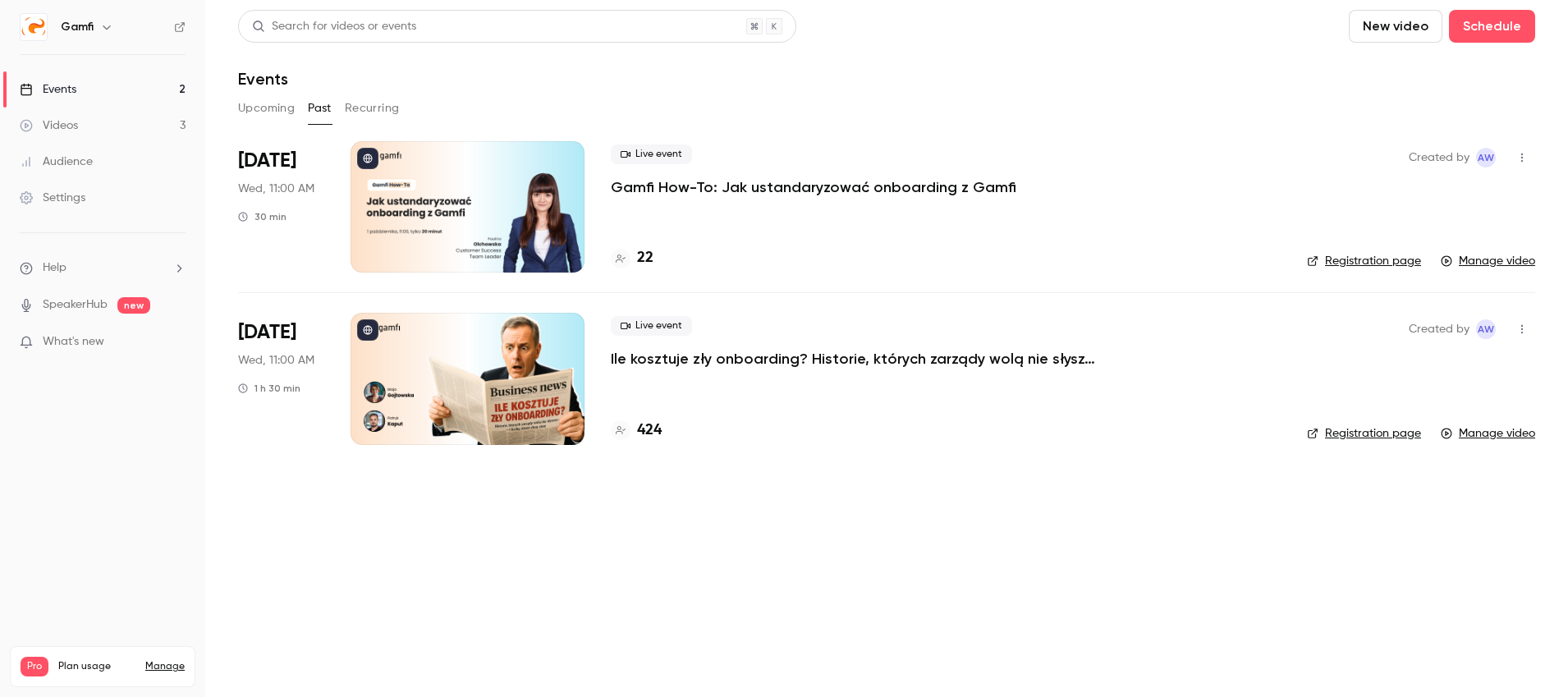
click at [853, 187] on p "Gamfi How-To: Jak ustandaryzować onboarding z Gamfi" at bounding box center [814, 187] width 406 height 20
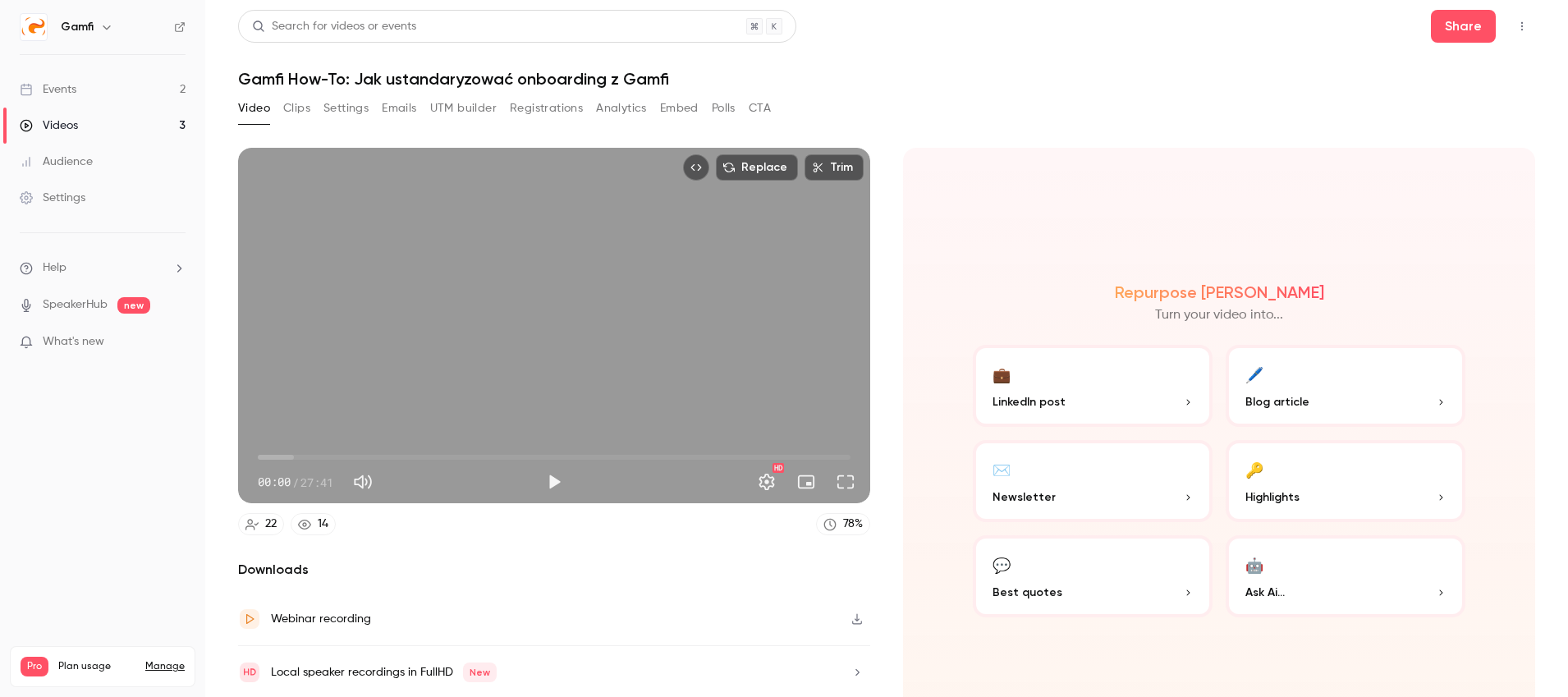
click at [565, 111] on button "Registrations" at bounding box center [546, 108] width 73 height 26
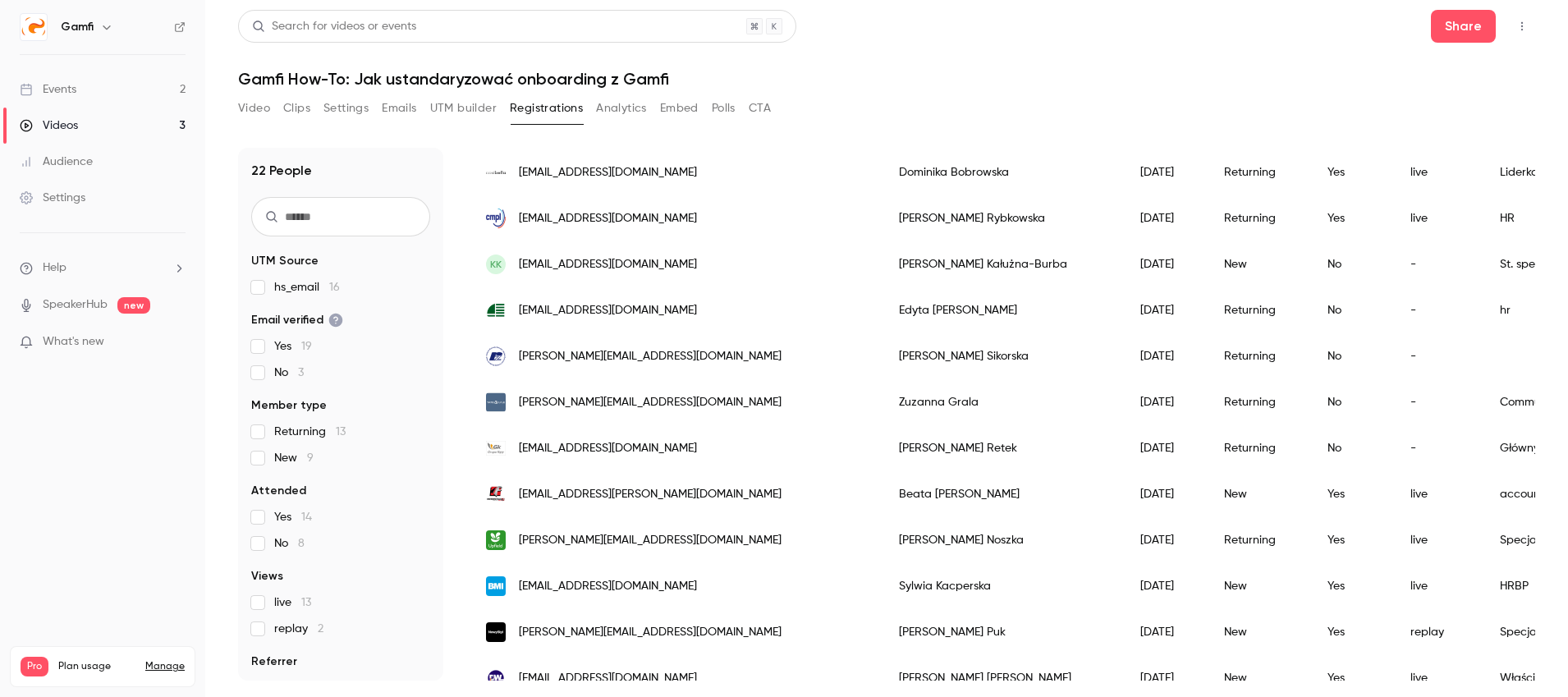
scroll to position [635, 0]
